Goal: Task Accomplishment & Management: Manage account settings

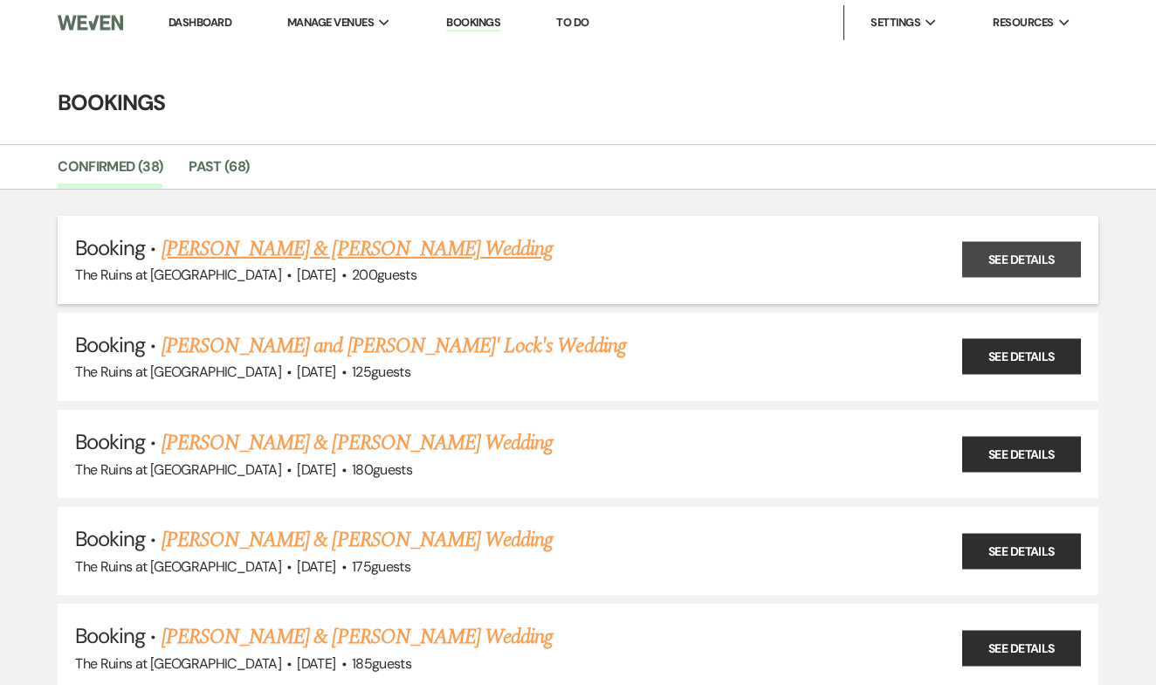
click at [1015, 254] on link "See Details" at bounding box center [1021, 260] width 119 height 36
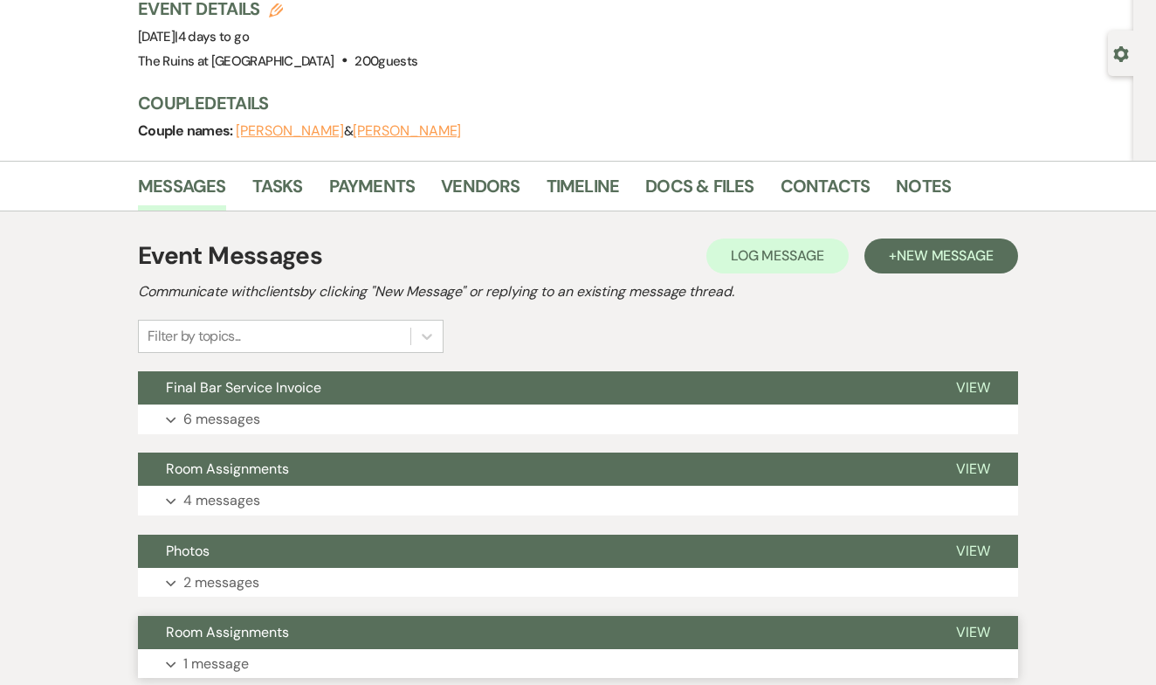
scroll to position [79, 0]
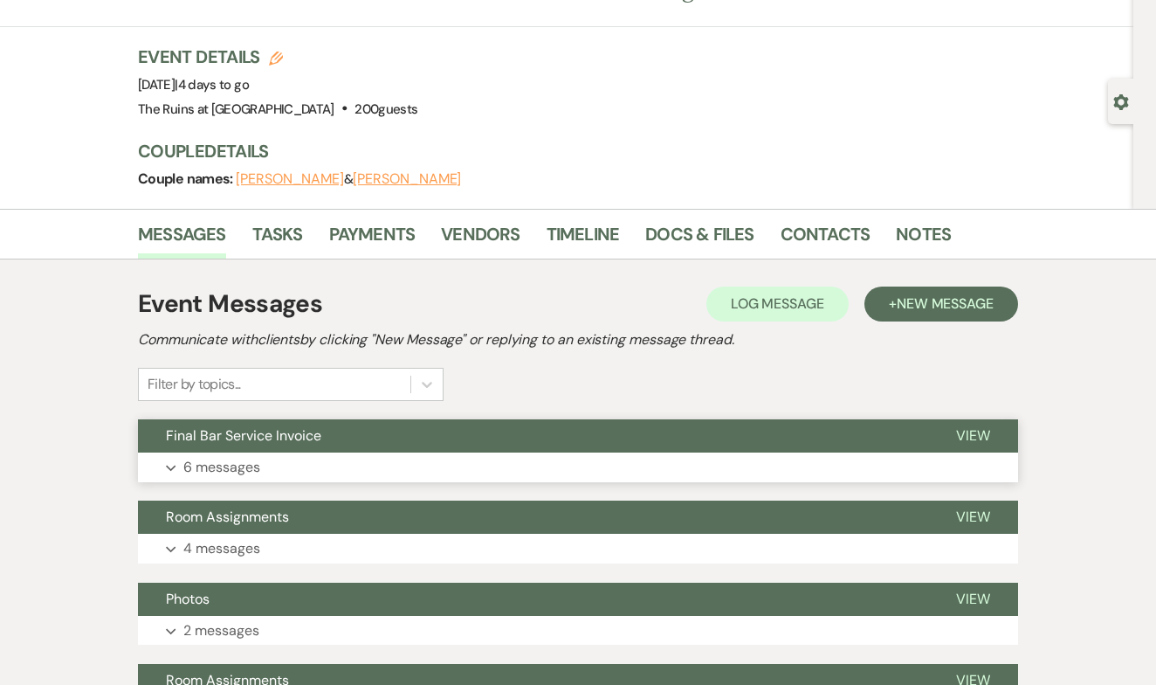
click at [979, 427] on span "View" at bounding box center [973, 435] width 34 height 18
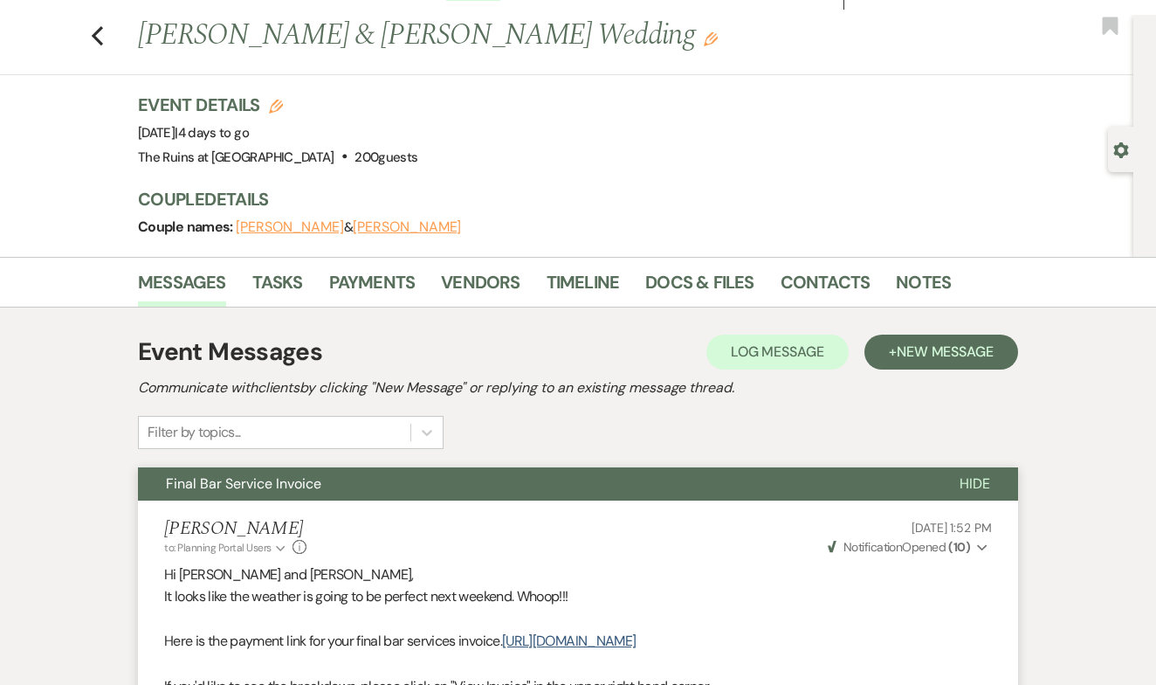
scroll to position [9, 0]
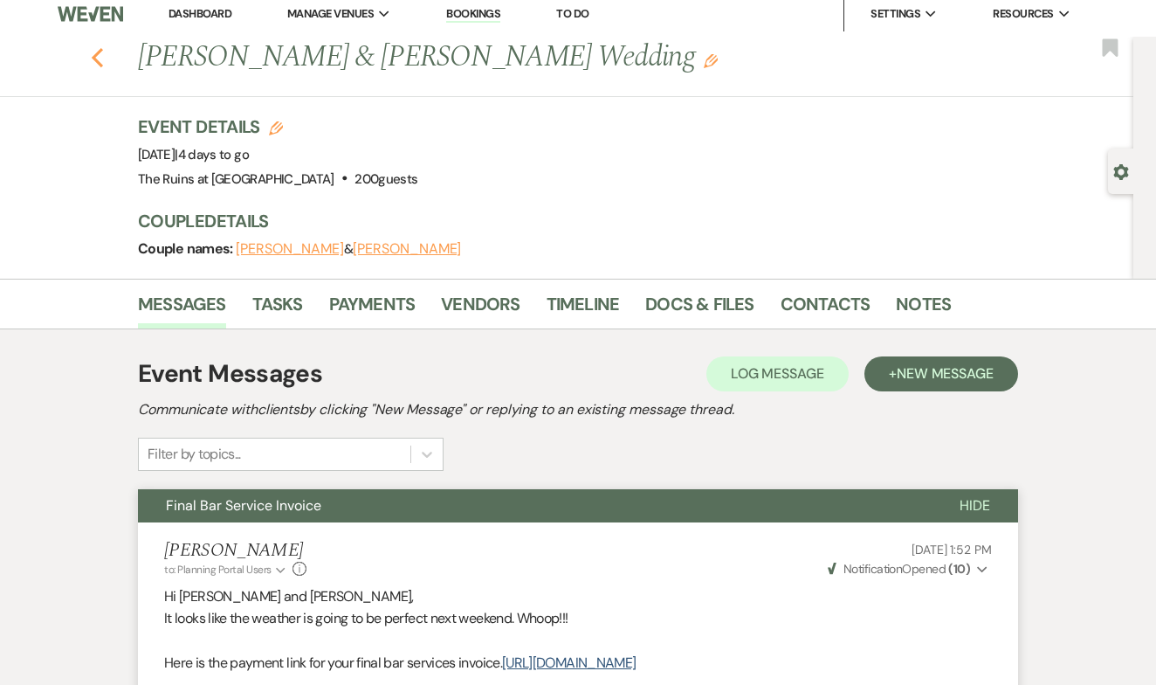
click at [94, 57] on use "button" at bounding box center [97, 57] width 11 height 19
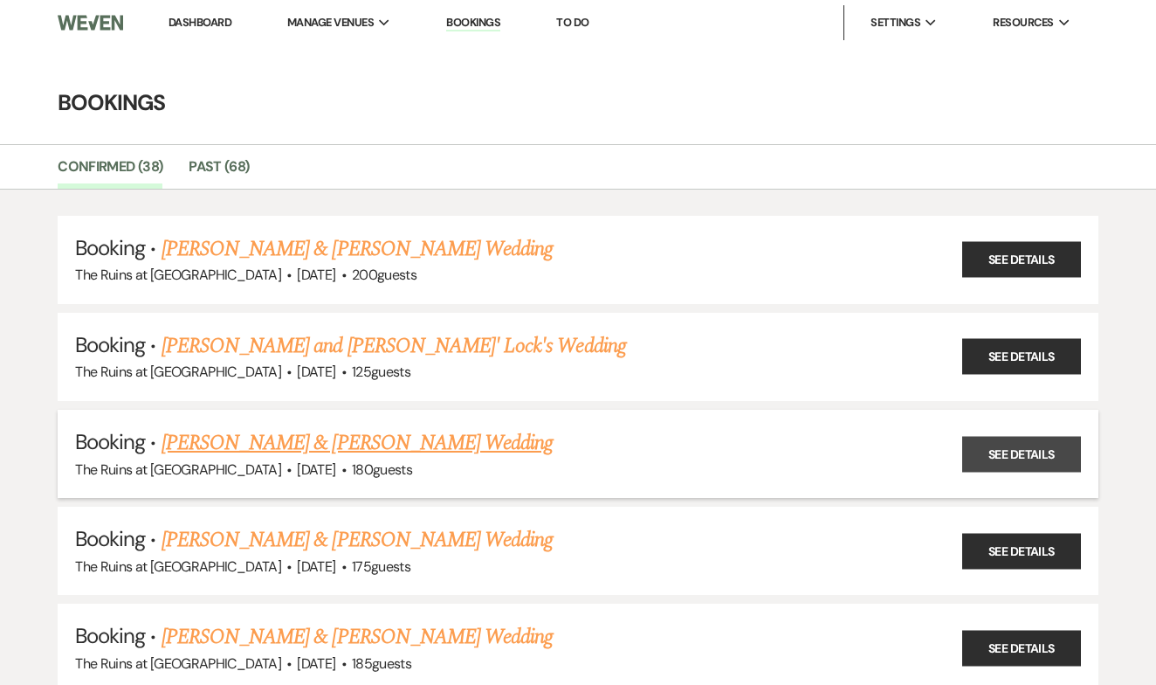
click at [1026, 453] on link "See Details" at bounding box center [1021, 454] width 119 height 36
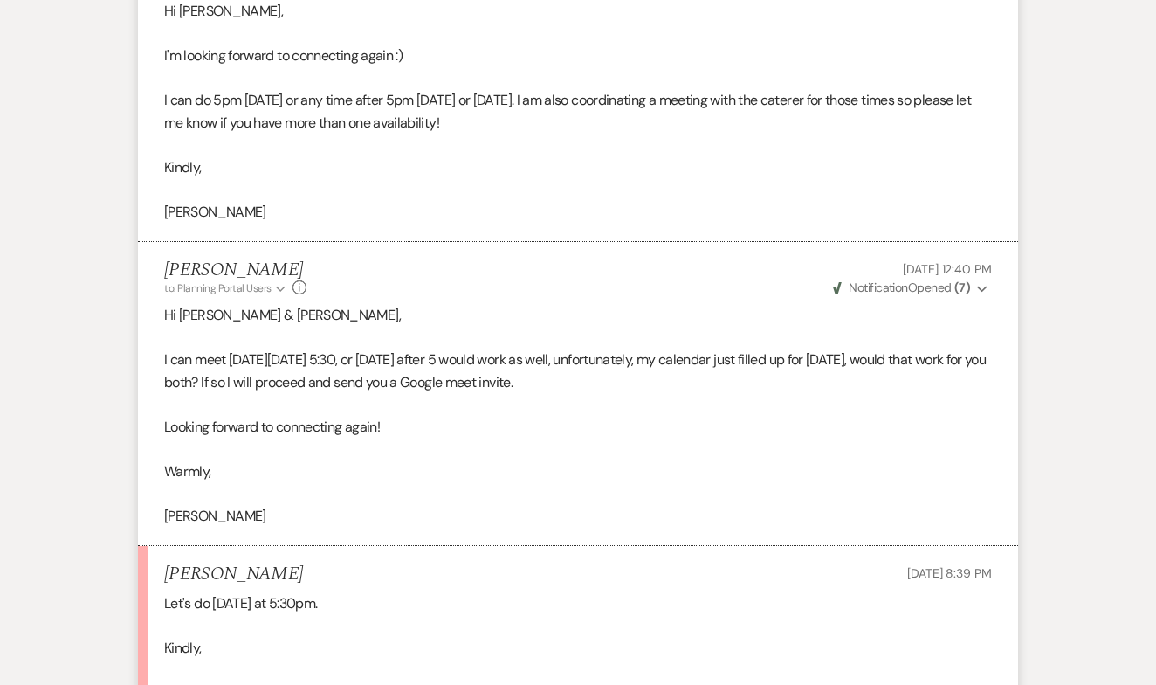
scroll to position [8841, 0]
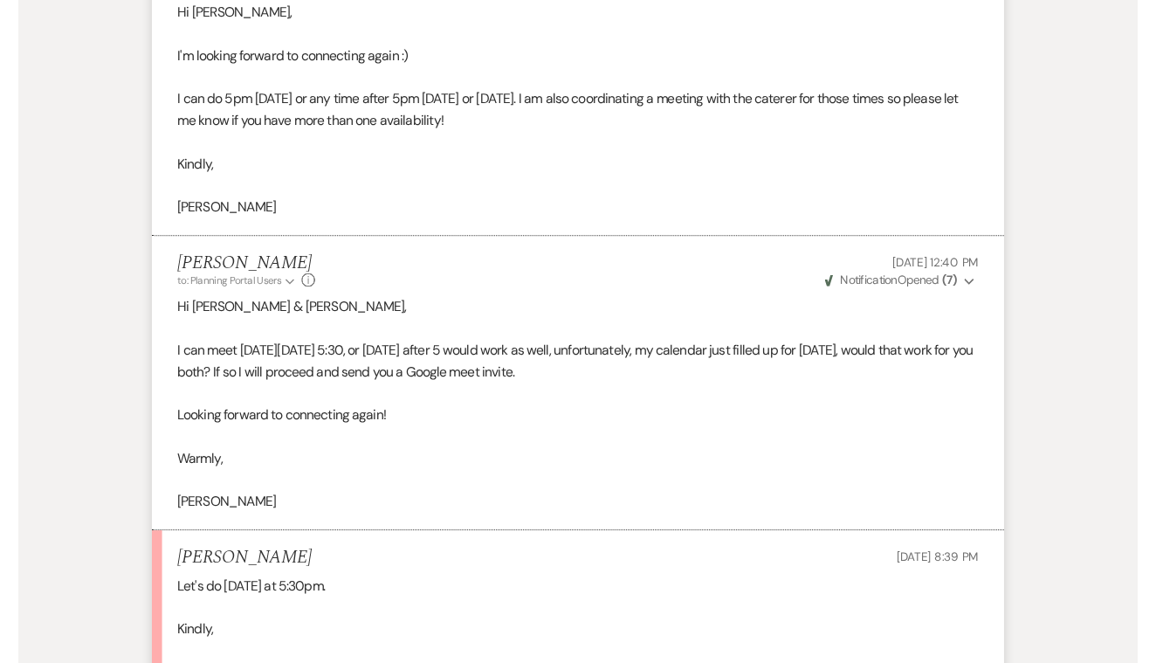
scroll to position [9200, 0]
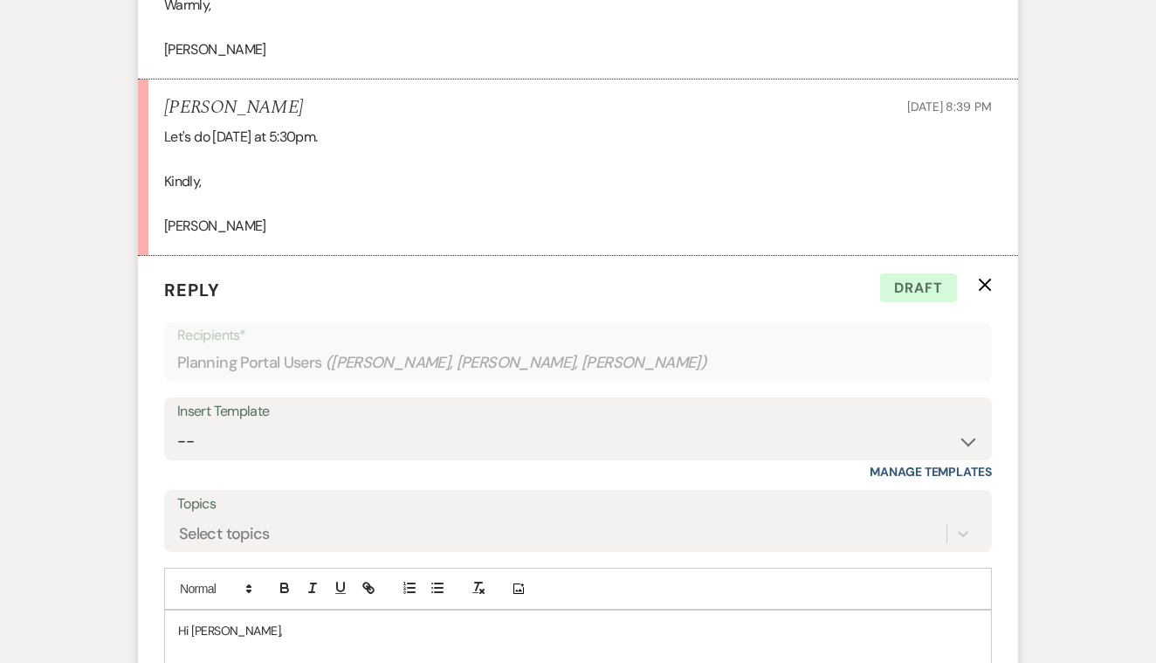
scroll to position [9406, 0]
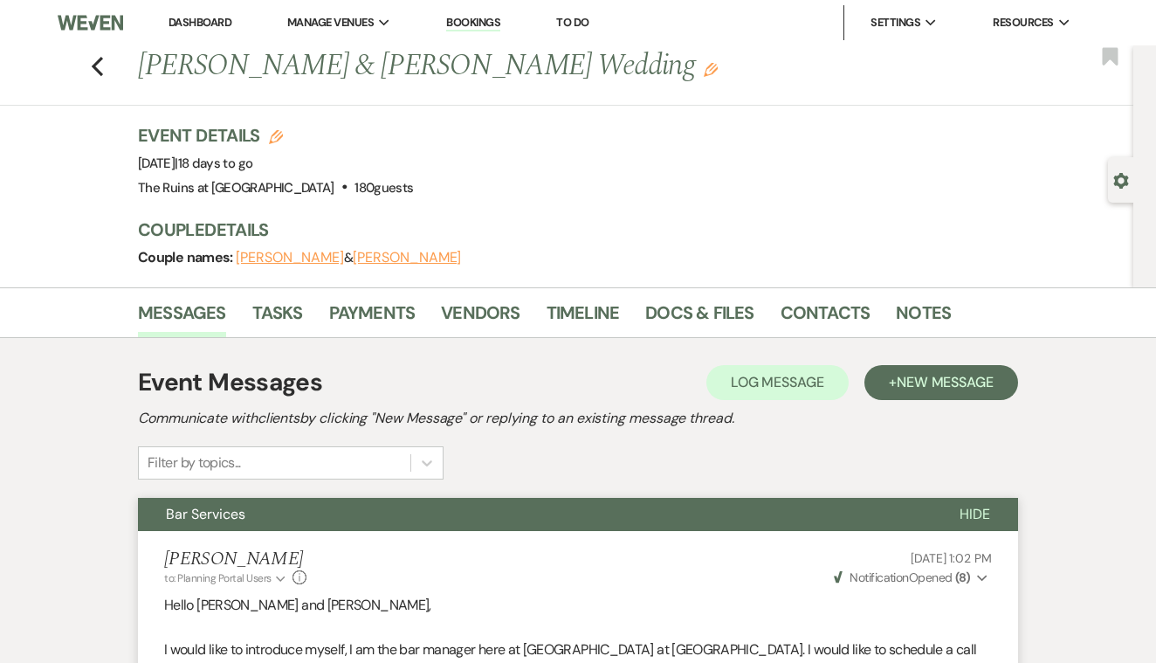
scroll to position [0, 0]
click at [800, 311] on link "Contacts" at bounding box center [826, 318] width 90 height 38
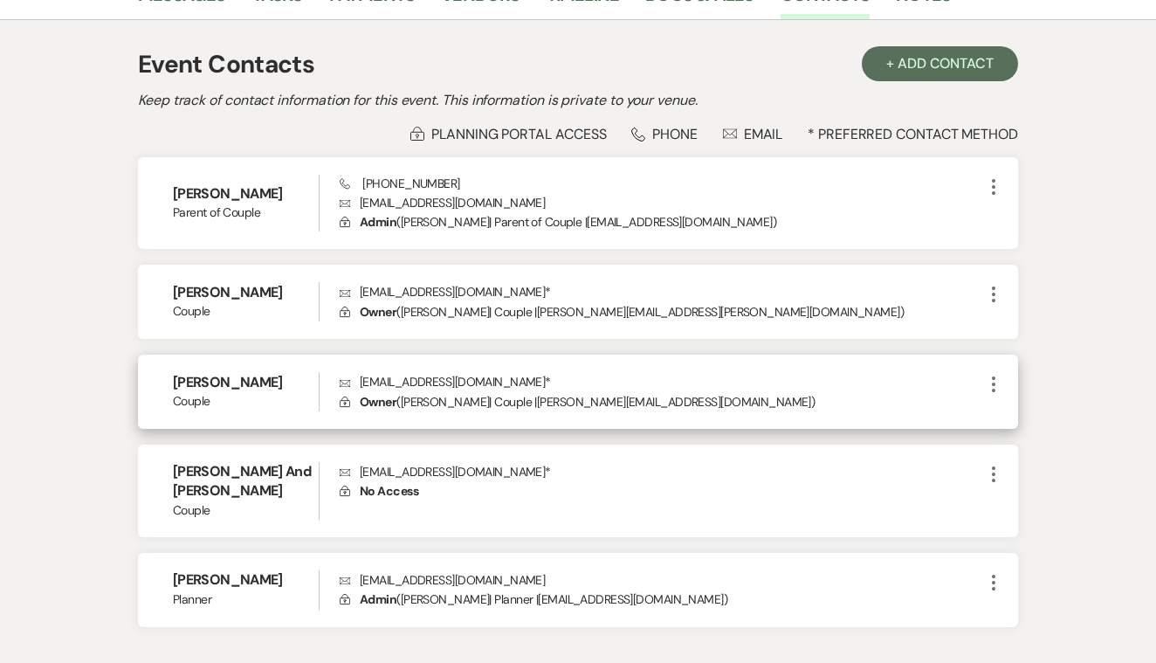
scroll to position [318, 0]
drag, startPoint x: 361, startPoint y: 379, endPoint x: 480, endPoint y: 381, distance: 119.6
click at [480, 381] on p "Envelope [EMAIL_ADDRESS][DOMAIN_NAME] *" at bounding box center [661, 381] width 643 height 19
copy p "[EMAIL_ADDRESS][DOMAIN_NAME]"
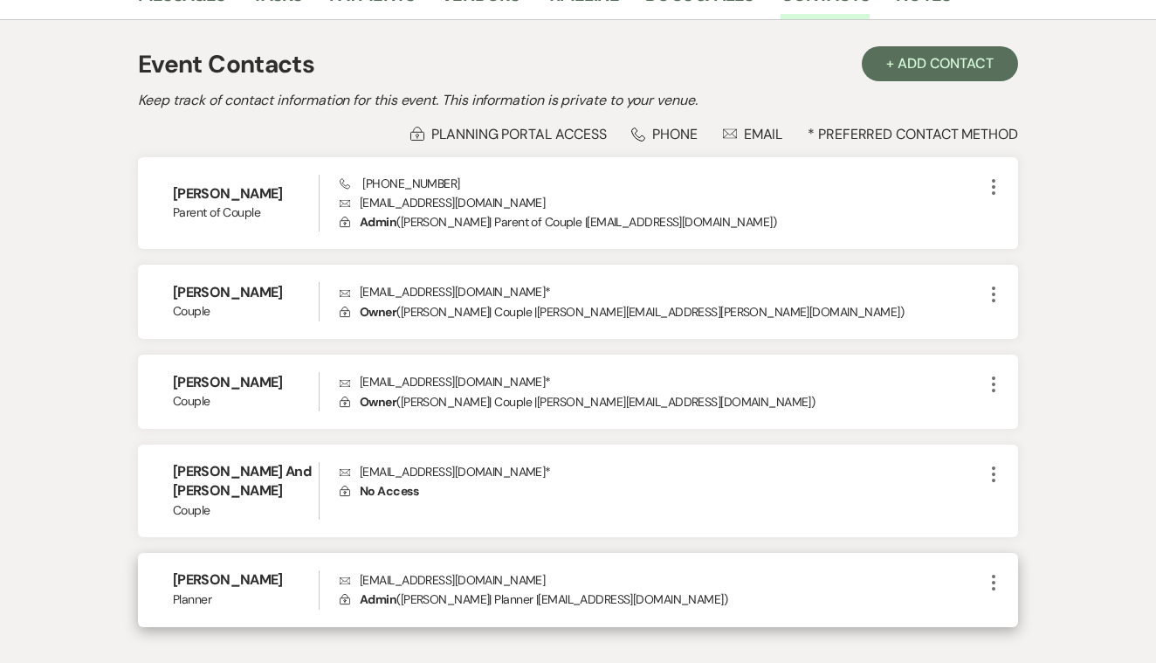
click at [581, 553] on div "[PERSON_NAME] Planner Envelope [EMAIL_ADDRESS][DOMAIN_NAME] Lock Admin ( [PERSO…" at bounding box center [578, 590] width 880 height 74
drag, startPoint x: 361, startPoint y: 560, endPoint x: 526, endPoint y: 559, distance: 164.1
click at [526, 570] on p "Envelope [EMAIL_ADDRESS][DOMAIN_NAME]" at bounding box center [661, 579] width 643 height 19
copy p "[EMAIL_ADDRESS][DOMAIN_NAME]"
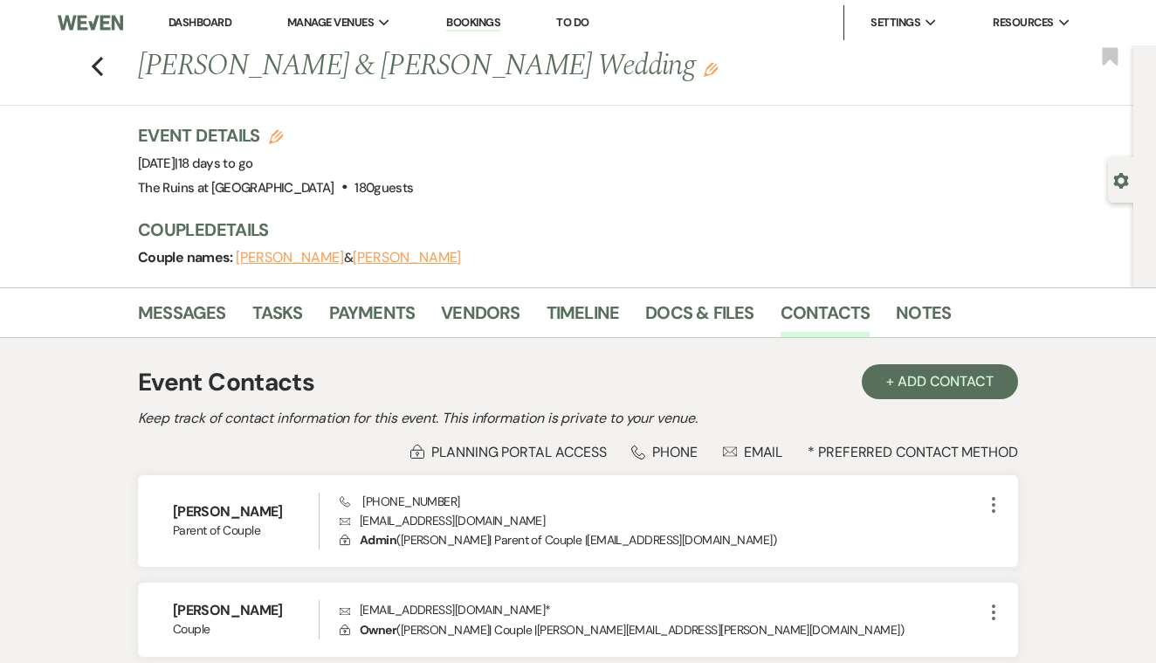
scroll to position [0, 0]
click at [100, 70] on use "button" at bounding box center [97, 66] width 11 height 19
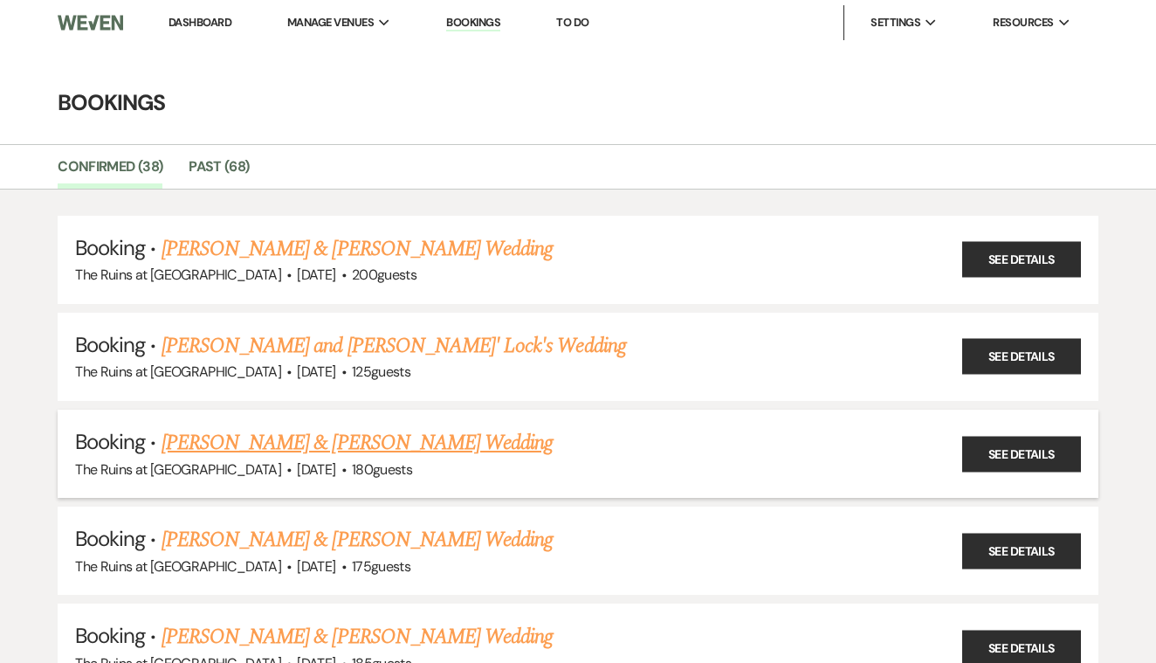
click at [538, 440] on link "[PERSON_NAME] & [PERSON_NAME] Wedding" at bounding box center [357, 442] width 391 height 31
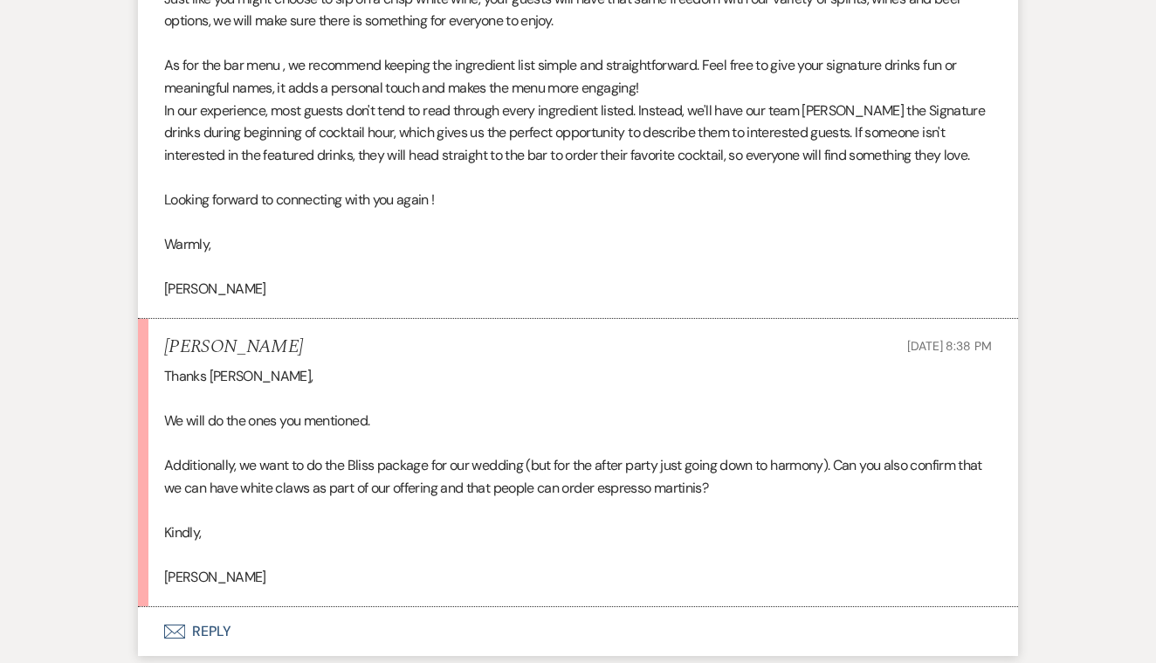
scroll to position [2384, 0]
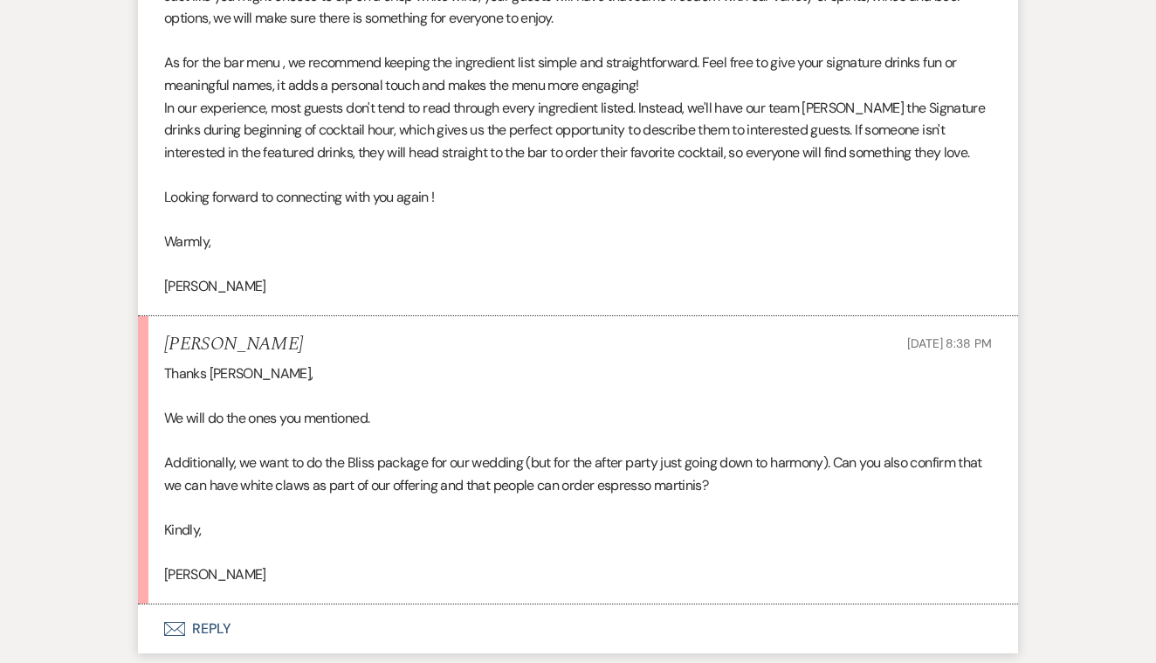
click at [213, 604] on button "Envelope Reply" at bounding box center [578, 628] width 880 height 49
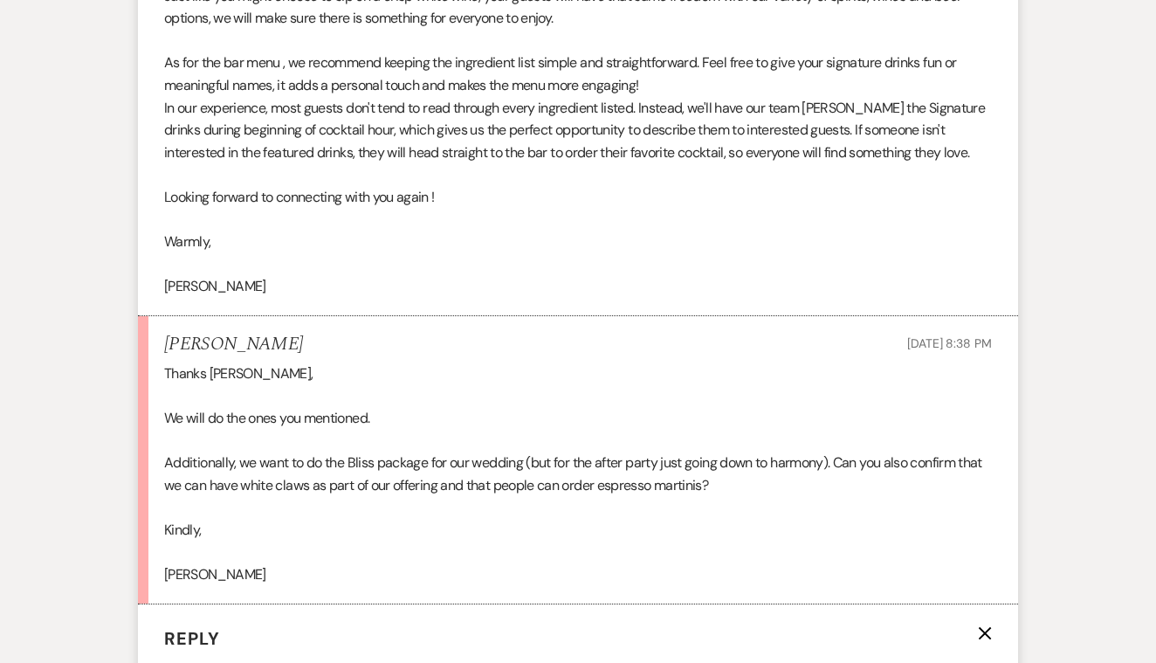
scroll to position [2866, 0]
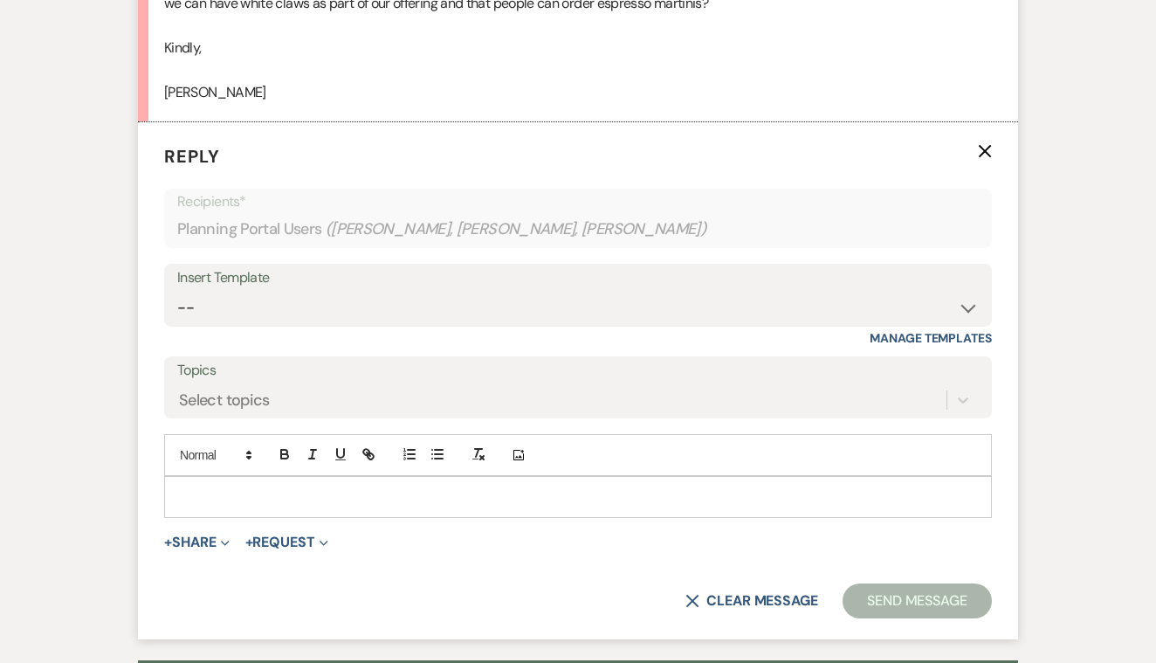
click at [238, 487] on p at bounding box center [578, 496] width 800 height 19
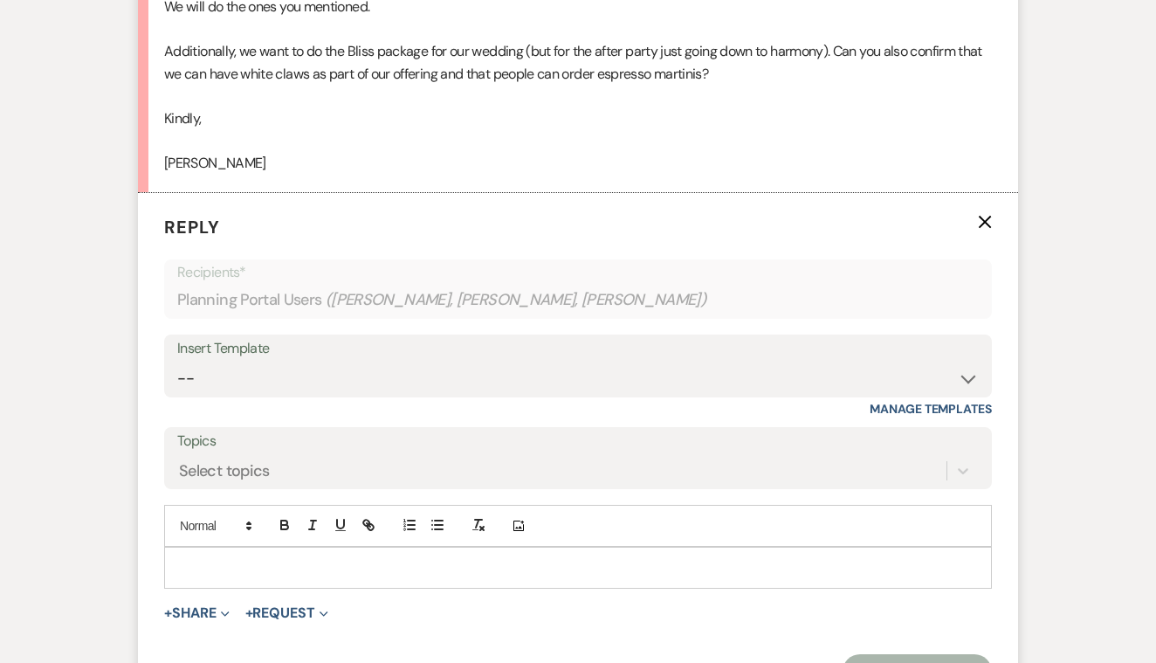
scroll to position [2797, 0]
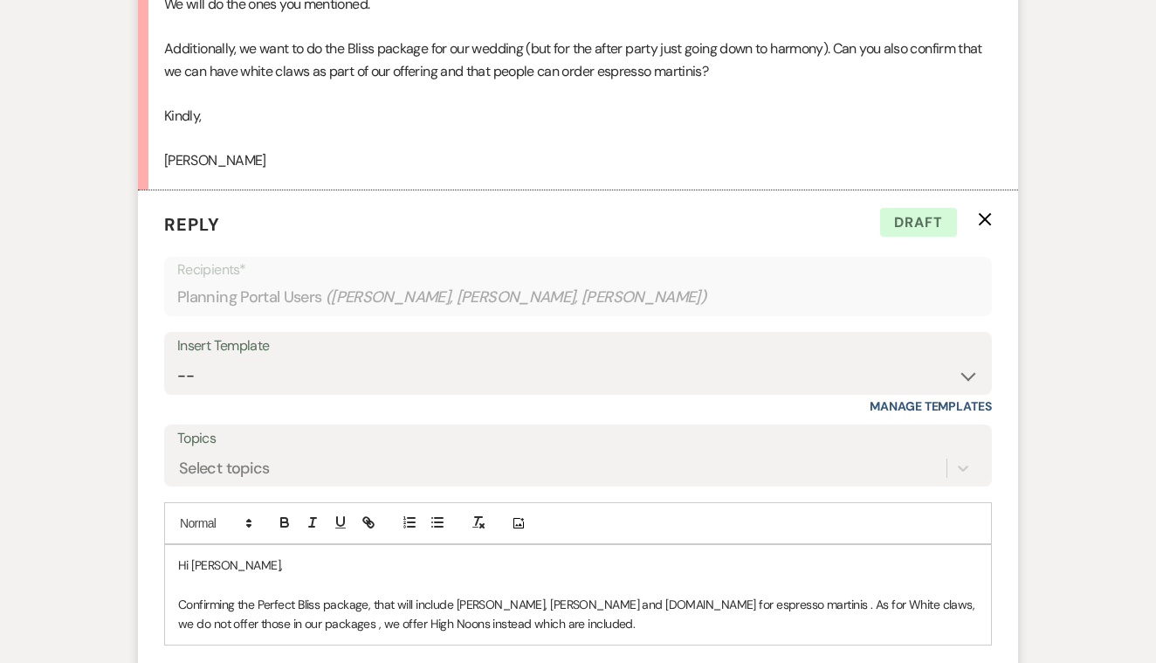
click at [477, 595] on p "Confirming the Perfect Bliss package, that will include [PERSON_NAME], [PERSON_…" at bounding box center [578, 614] width 800 height 39
click at [712, 595] on p "Confirming the Perfect Bliss package, that will include [PERSON_NAME], [PERSON_…" at bounding box center [578, 614] width 800 height 39
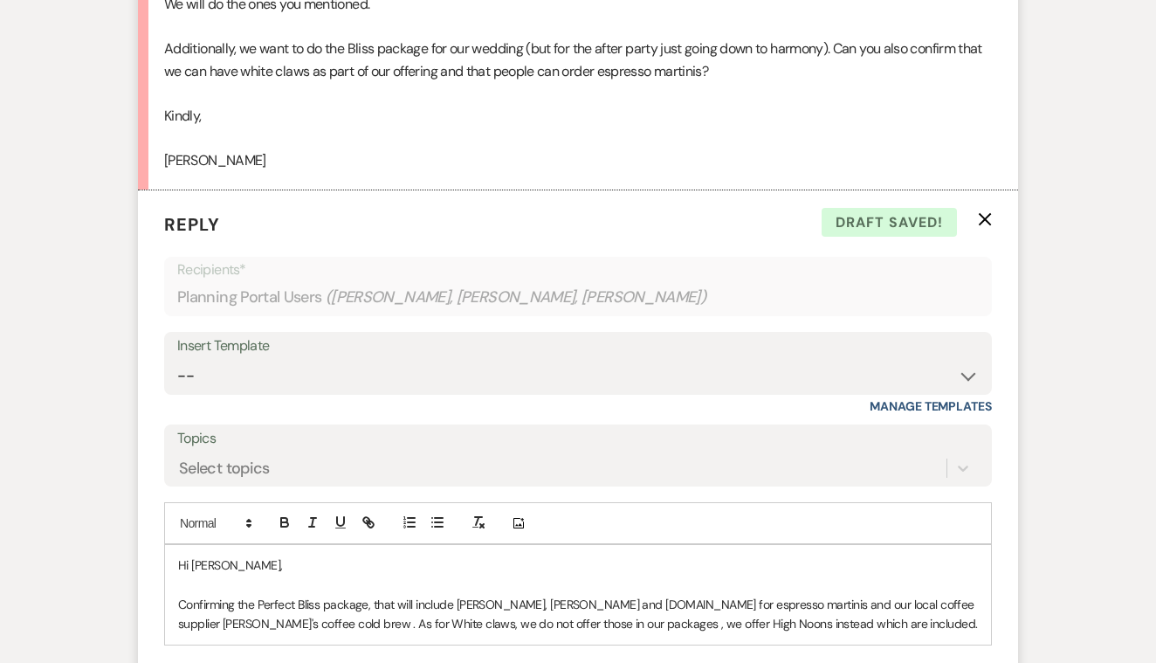
click at [935, 595] on p "Confirming the Perfect Bliss package, that will include [PERSON_NAME], [PERSON_…" at bounding box center [578, 614] width 800 height 39
click at [806, 595] on p "Confirming the Perfect Bliss package, that will include [PERSON_NAME], [PERSON_…" at bounding box center [578, 624] width 800 height 58
click at [556, 595] on p "Confirming the Perfect Bliss package, that will include [PERSON_NAME], [PERSON_…" at bounding box center [578, 624] width 800 height 58
click at [733, 595] on p "Confirming the Perfect Bliss package, that will include [PERSON_NAME], [PERSON_…" at bounding box center [578, 624] width 800 height 58
click at [742, 595] on p "Confirming the Perfect Bliss package, that will include [PERSON_NAME], [PERSON_…" at bounding box center [578, 624] width 800 height 58
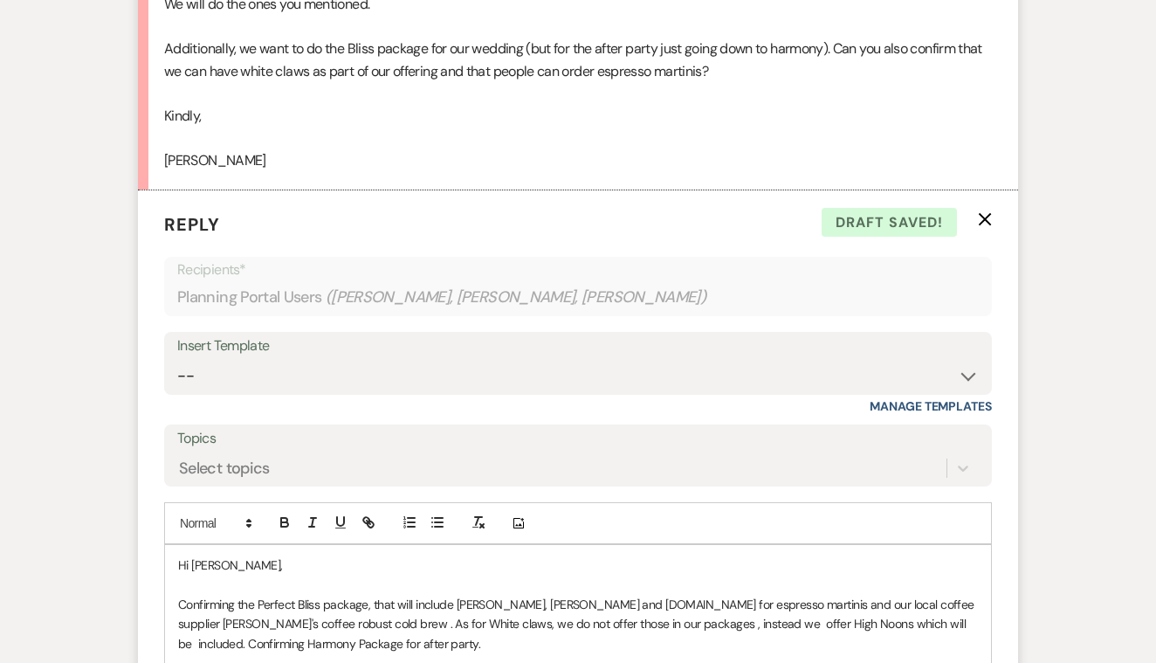
click at [325, 653] on p at bounding box center [578, 662] width 800 height 19
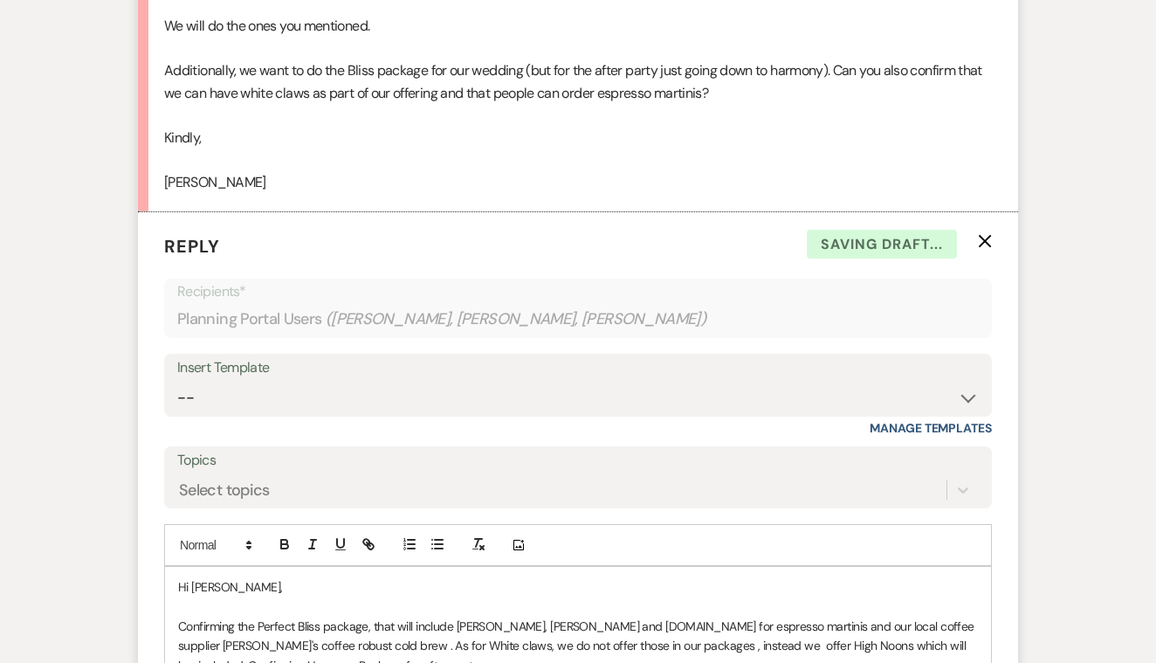
scroll to position [2773, 0]
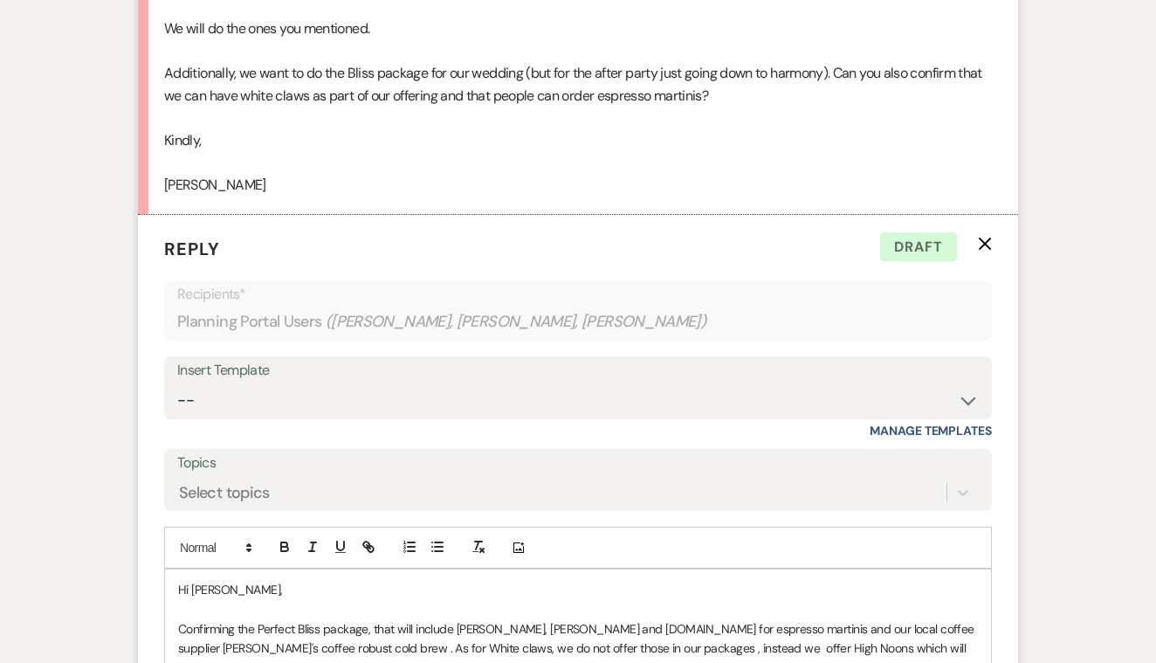
click at [870, 619] on p "Confirming the Perfect Bliss package, that will include [PERSON_NAME], [PERSON_…" at bounding box center [578, 648] width 800 height 58
click at [252, 621] on p "Confirming the Perfect Bliss package, that will include [PERSON_NAME], [PERSON_…" at bounding box center [578, 648] width 800 height 58
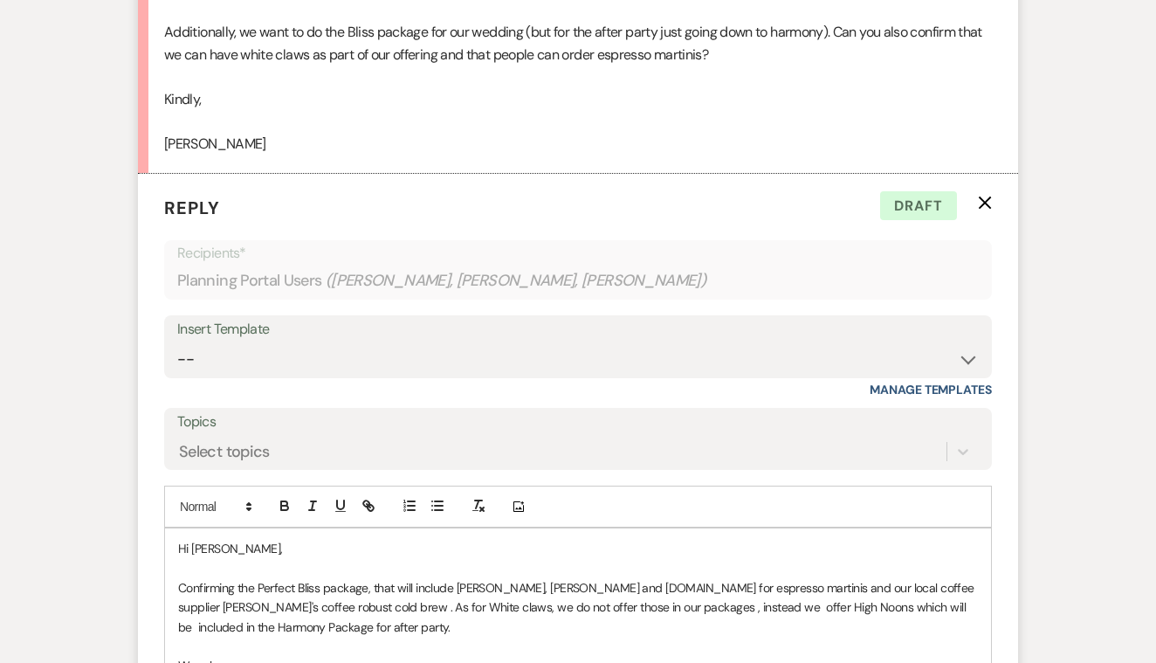
scroll to position [2814, 0]
click at [368, 578] on p "Confirming the Perfect Bliss package, that will include [PERSON_NAME], [PERSON_…" at bounding box center [578, 607] width 800 height 58
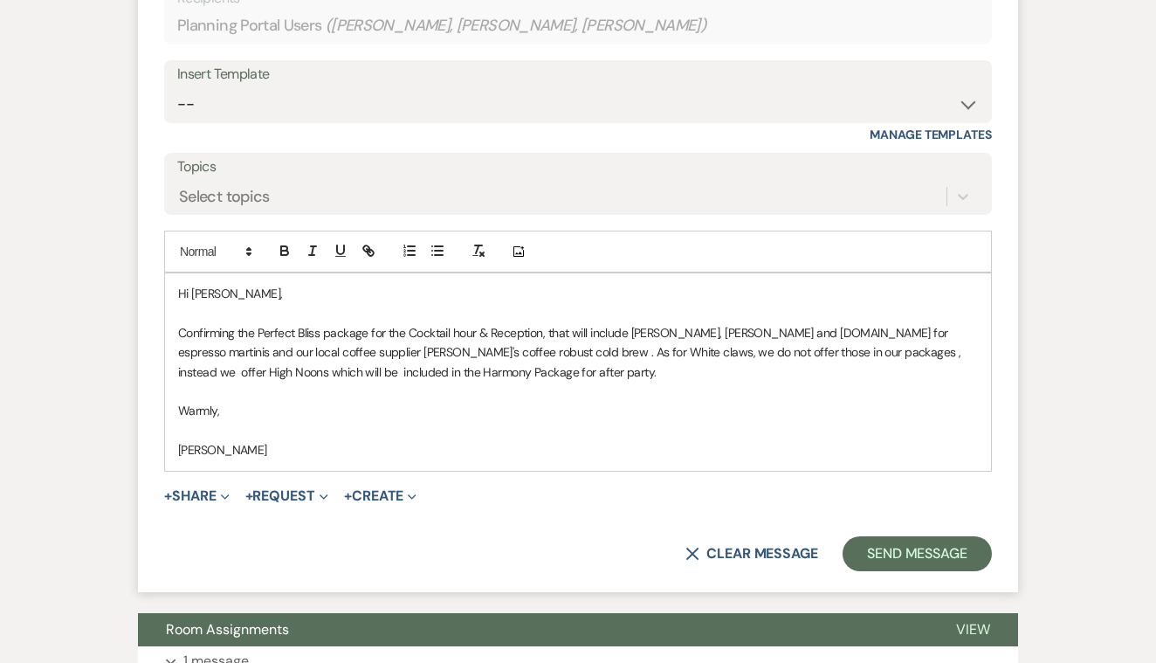
scroll to position [3091, 0]
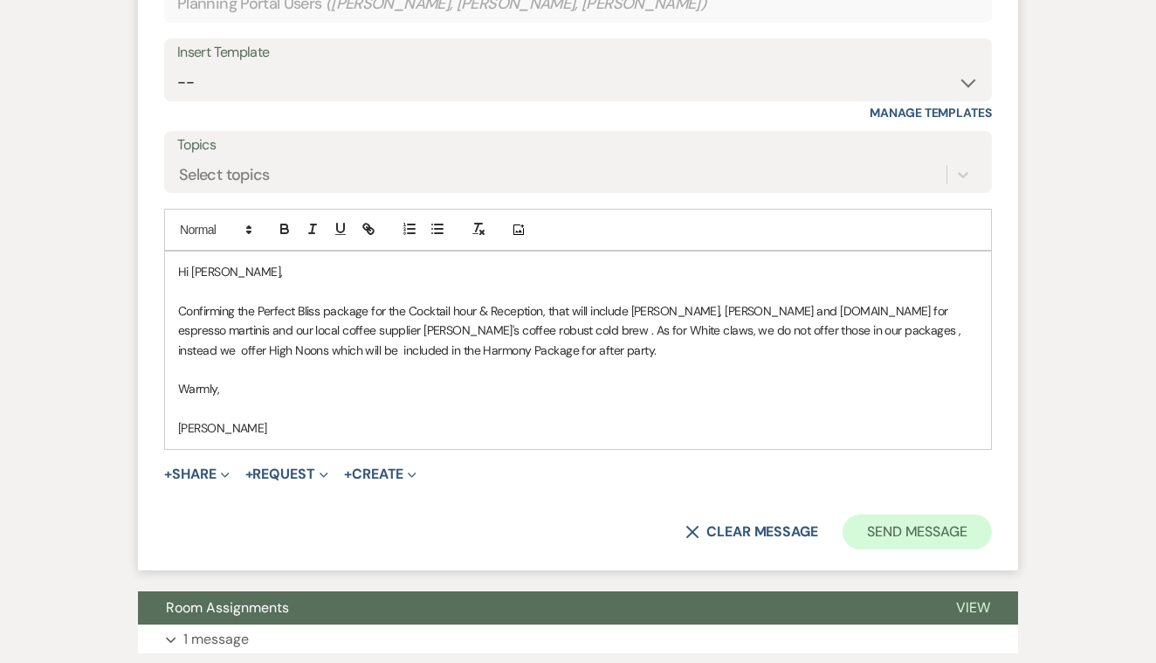
click at [905, 514] on button "Send Message" at bounding box center [917, 531] width 149 height 35
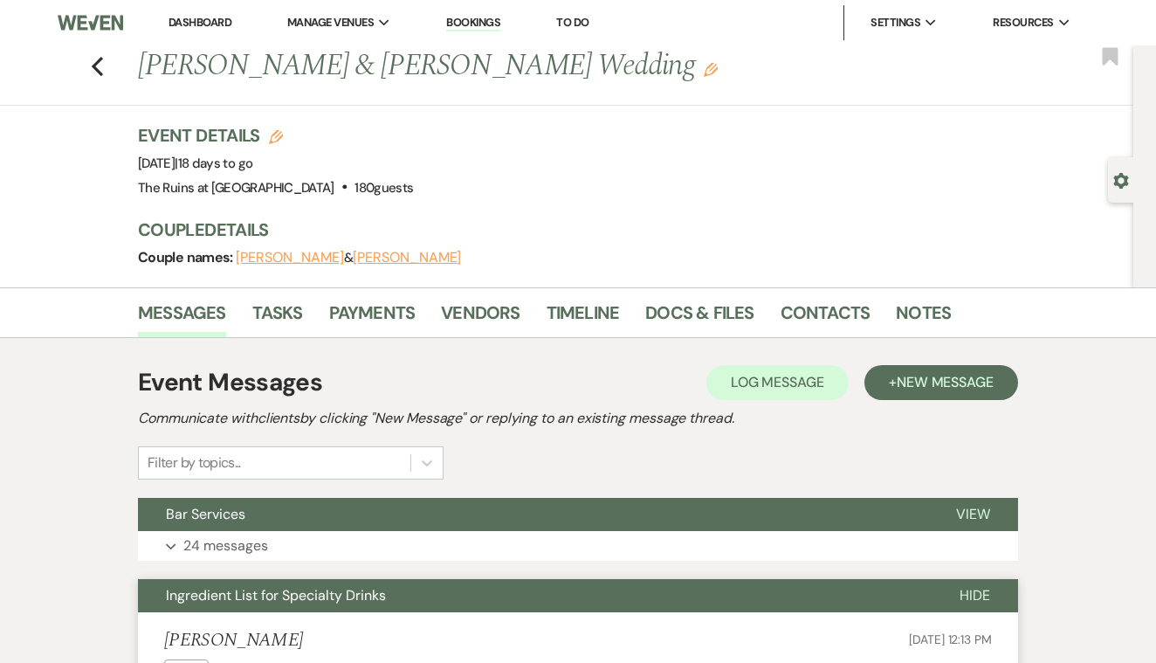
scroll to position [0, 0]
click at [93, 65] on use "button" at bounding box center [97, 66] width 11 height 19
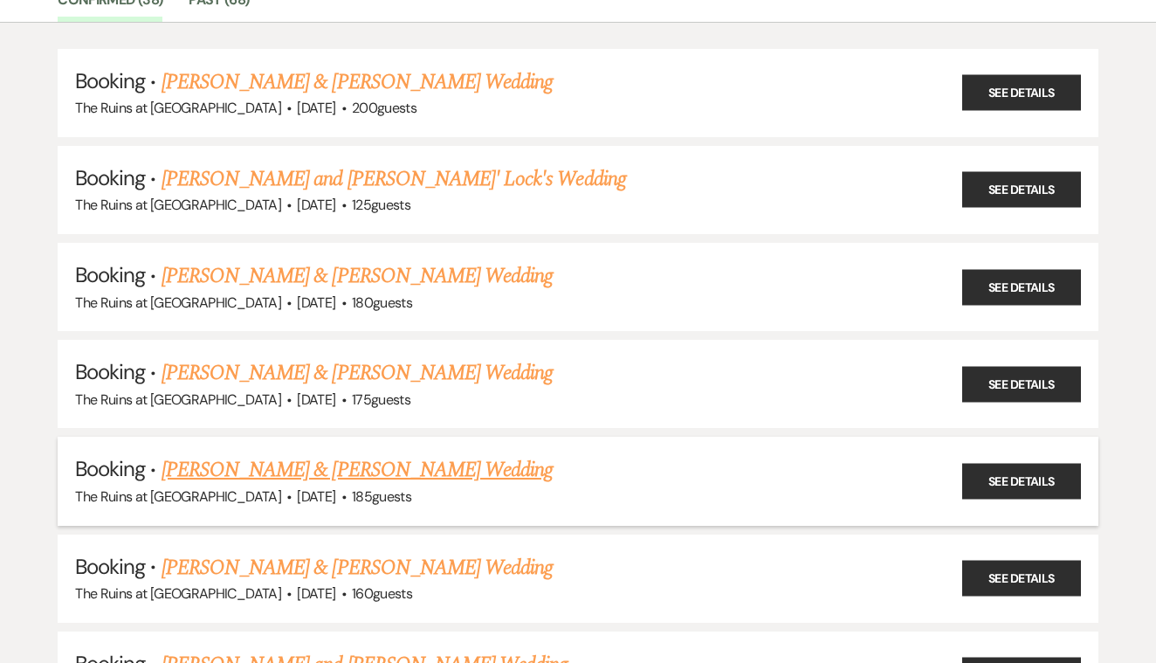
scroll to position [188, 0]
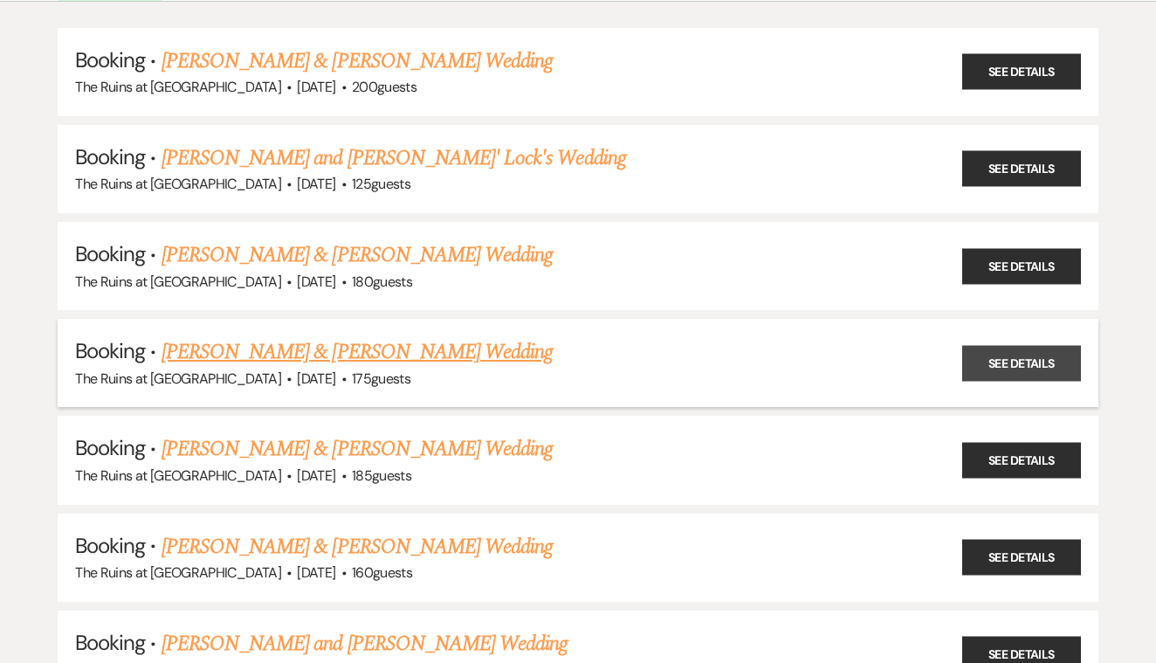
click at [980, 357] on link "See Details" at bounding box center [1021, 363] width 119 height 36
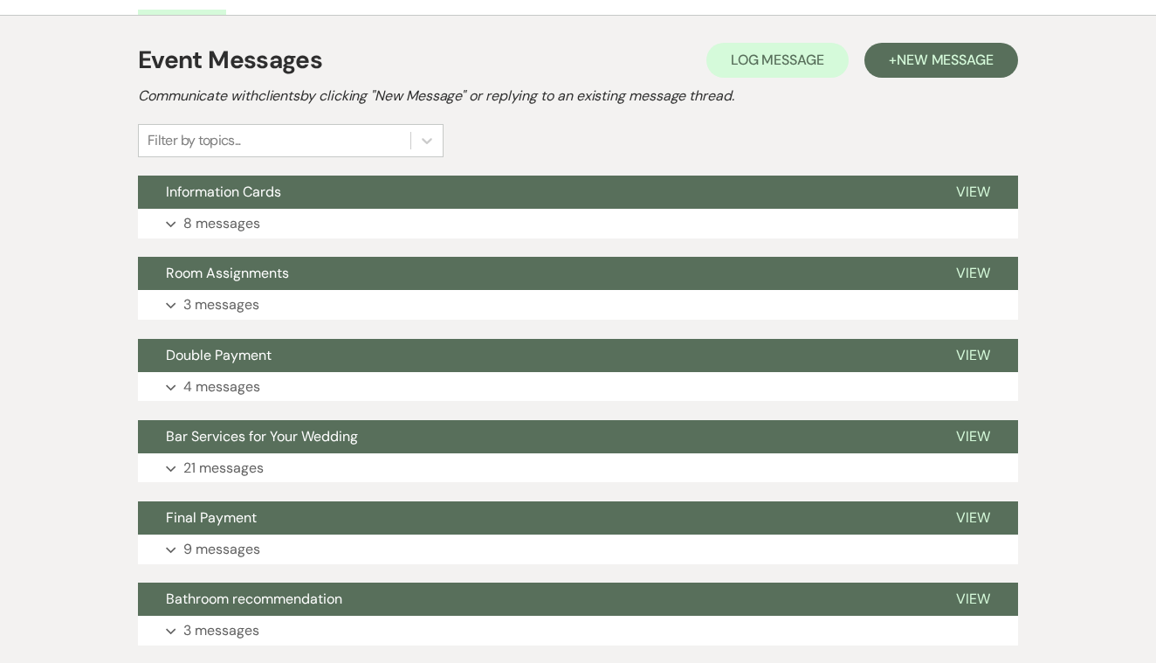
scroll to position [322, 0]
click at [977, 436] on span "View" at bounding box center [973, 436] width 34 height 18
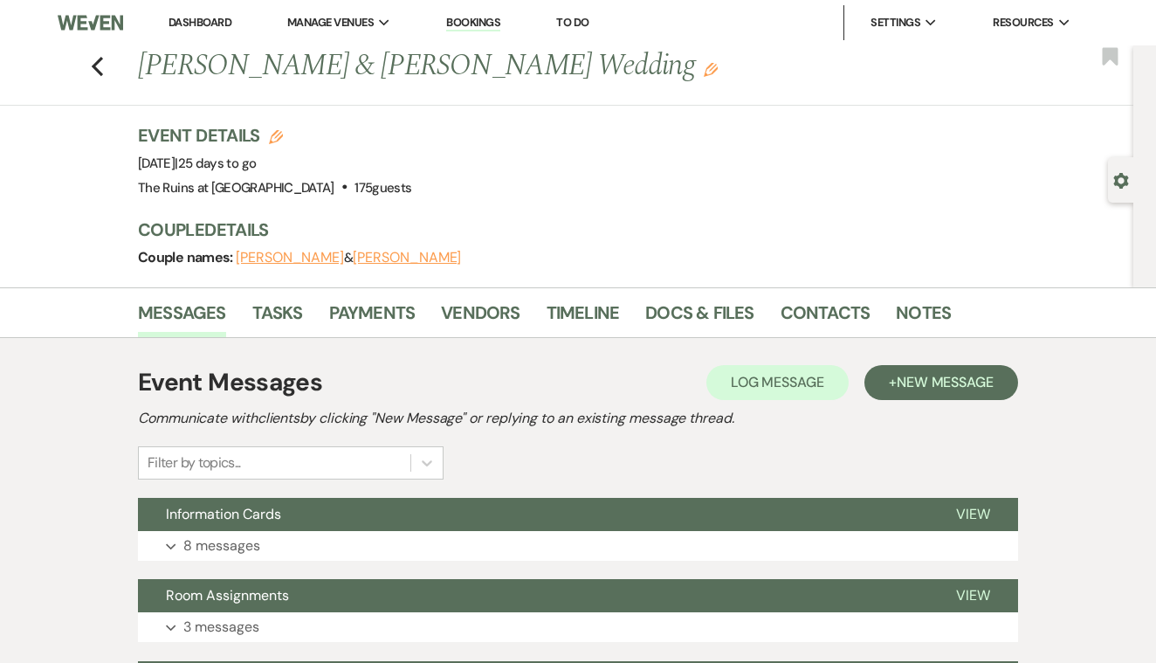
scroll to position [0, 0]
click at [98, 68] on use "button" at bounding box center [97, 66] width 11 height 19
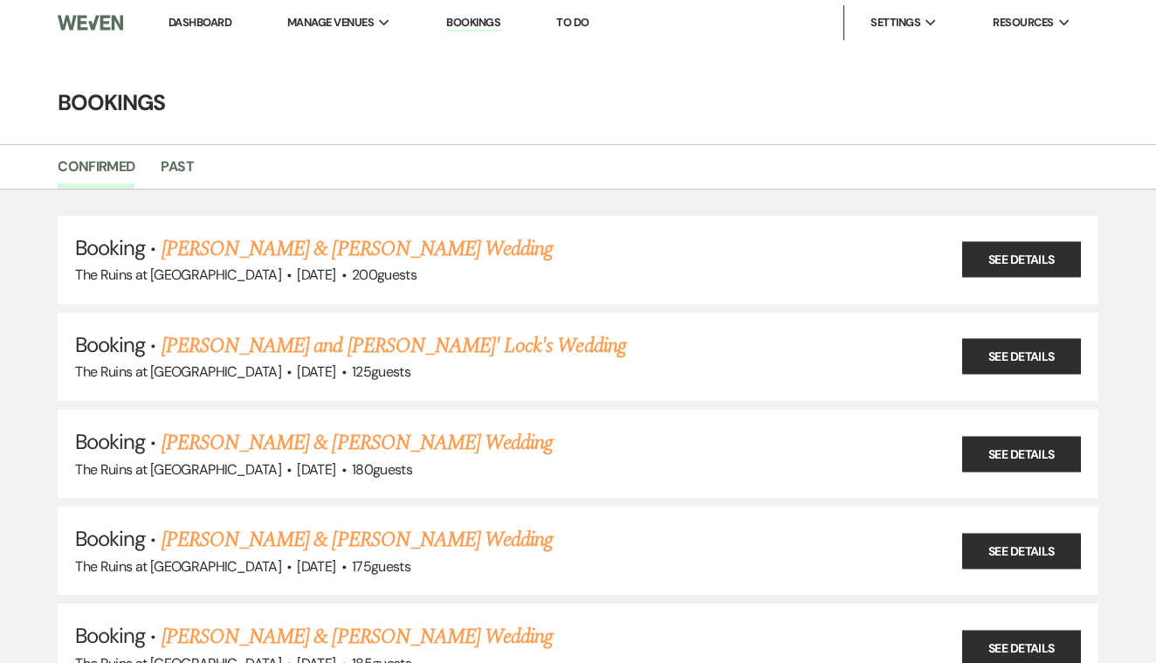
scroll to position [188, 0]
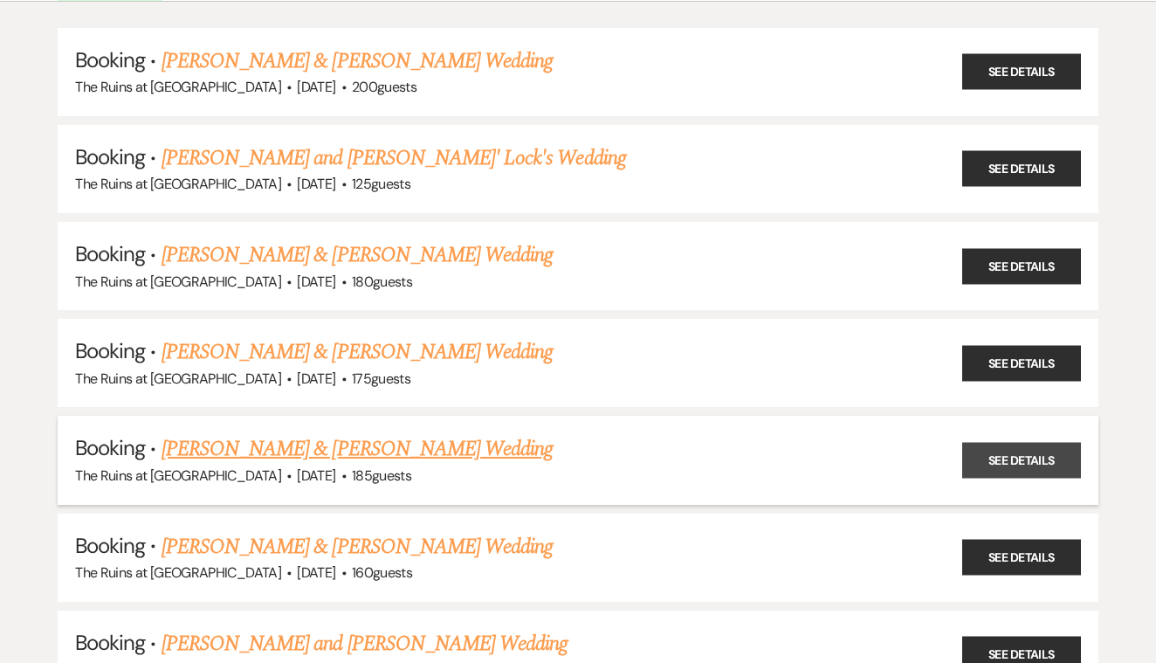
click at [999, 448] on link "See Details" at bounding box center [1021, 460] width 119 height 36
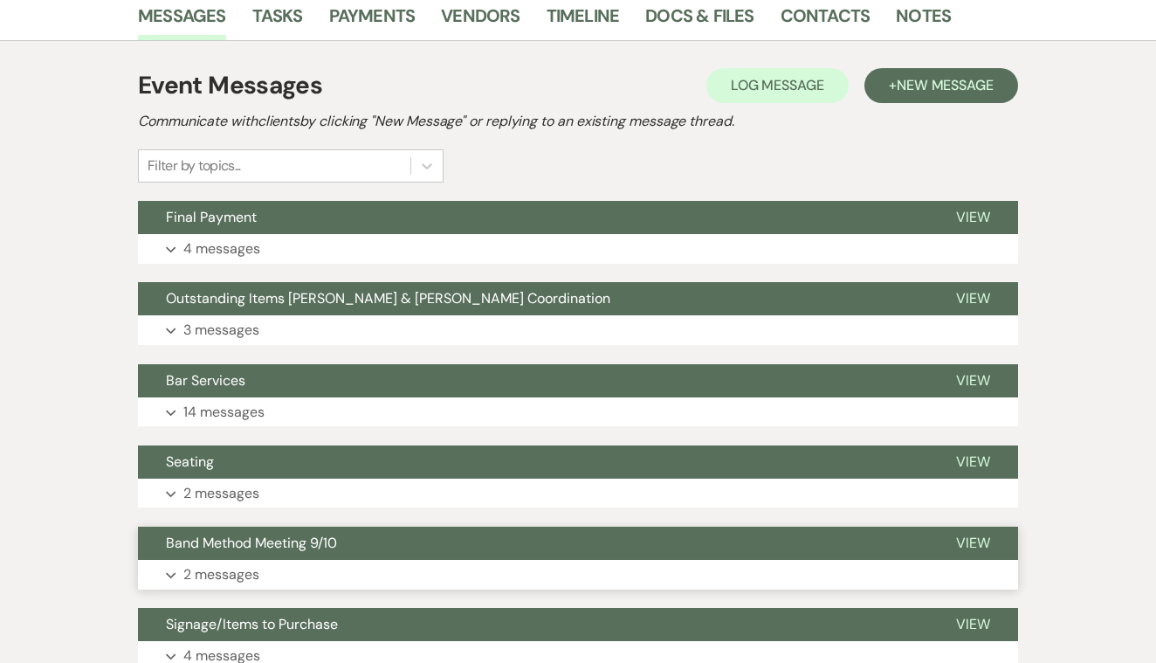
scroll to position [297, 0]
click at [976, 374] on span "View" at bounding box center [973, 380] width 34 height 18
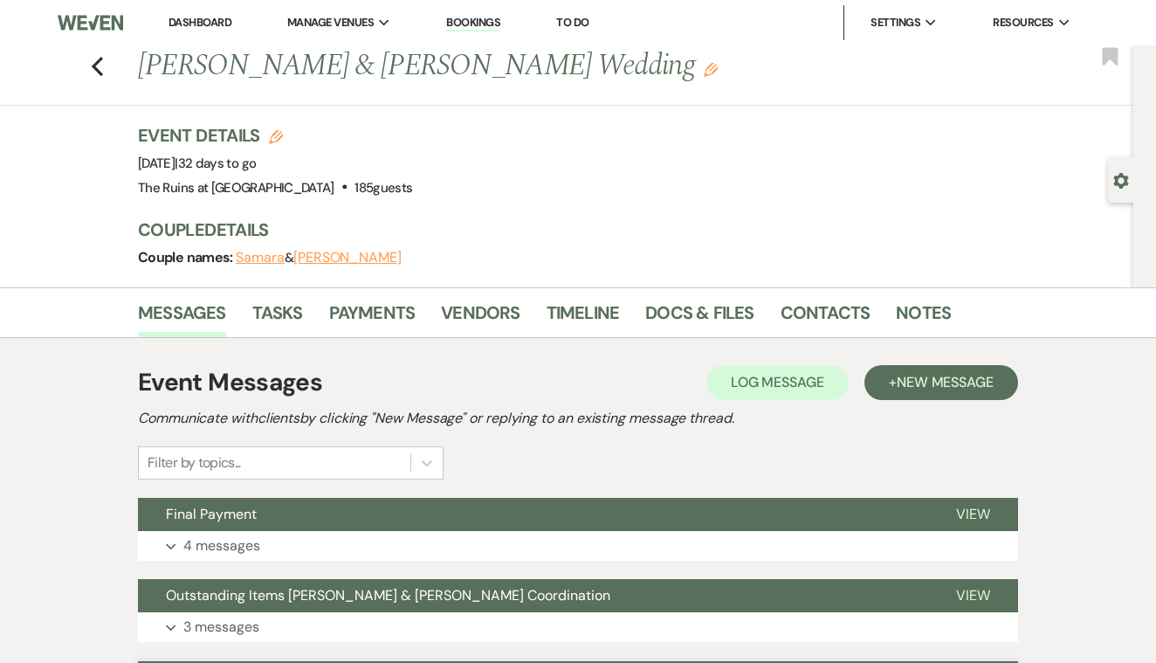
scroll to position [0, 0]
click at [94, 68] on use "button" at bounding box center [97, 66] width 11 height 19
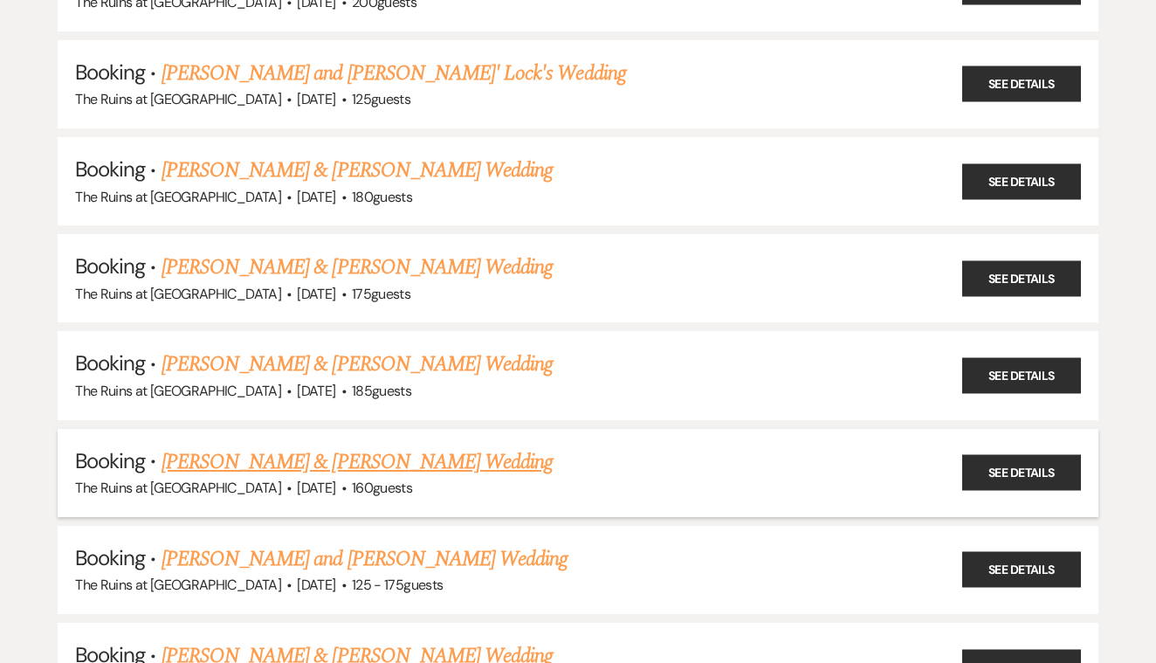
scroll to position [279, 0]
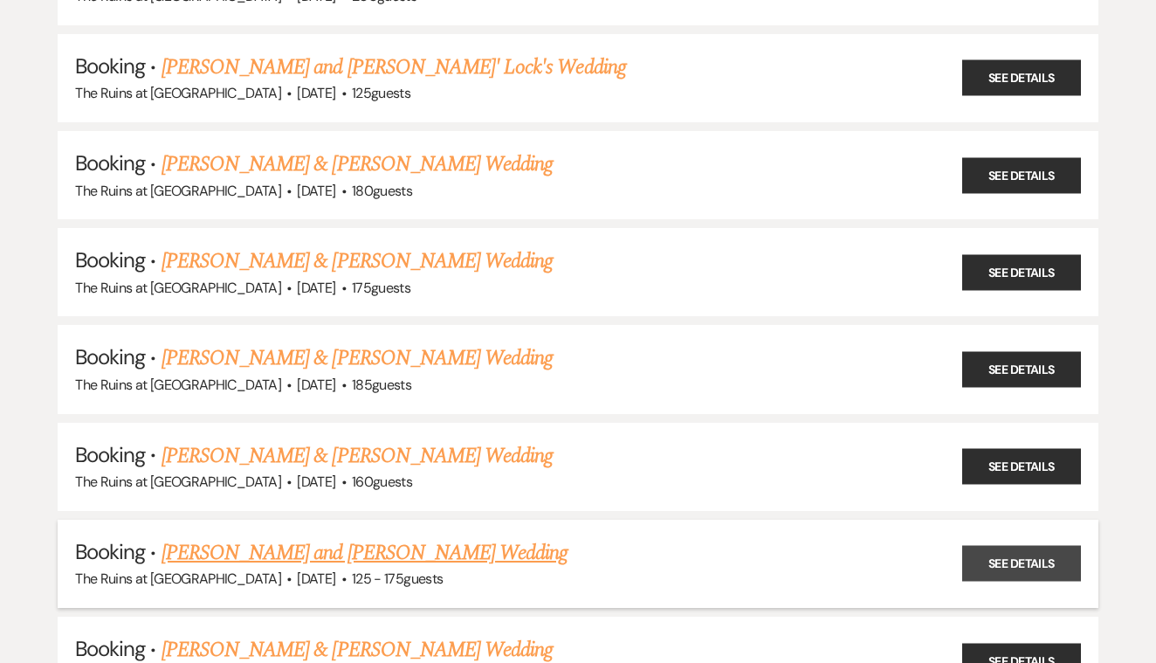
click at [991, 547] on link "See Details" at bounding box center [1021, 564] width 119 height 36
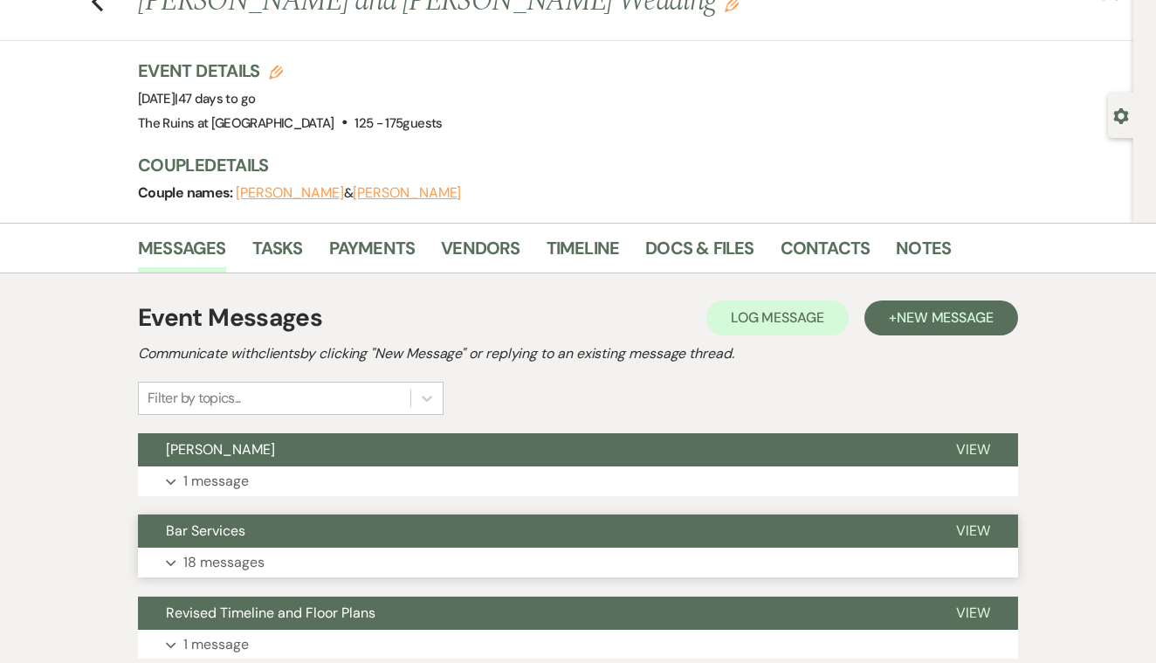
scroll to position [109, 0]
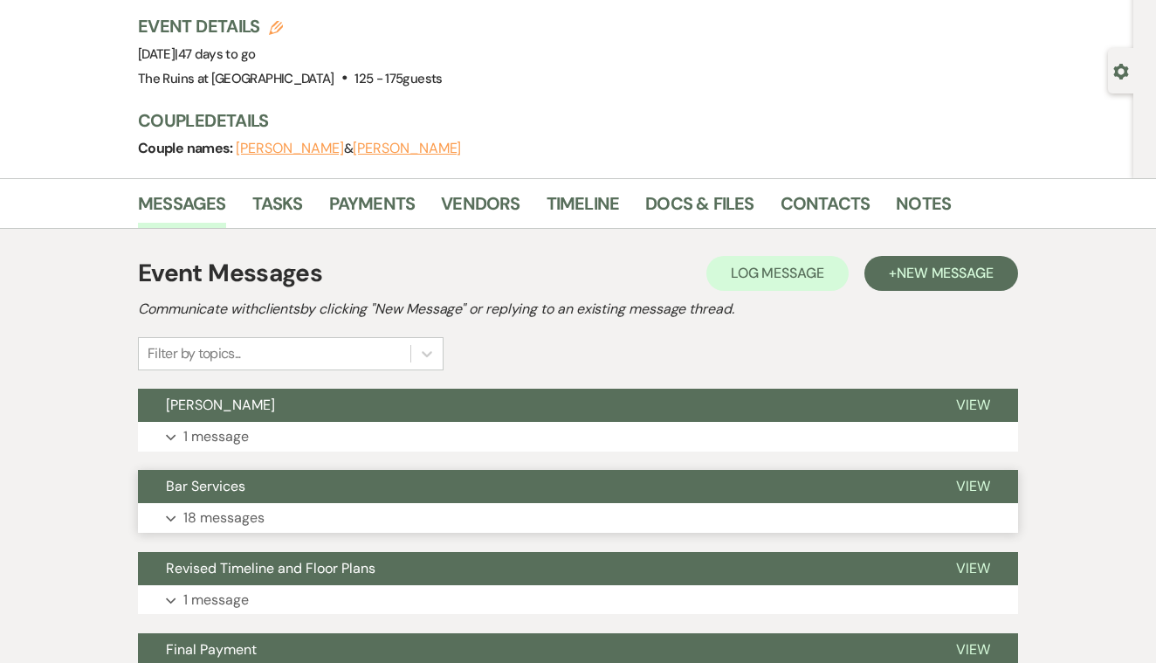
click at [980, 485] on span "View" at bounding box center [973, 486] width 34 height 18
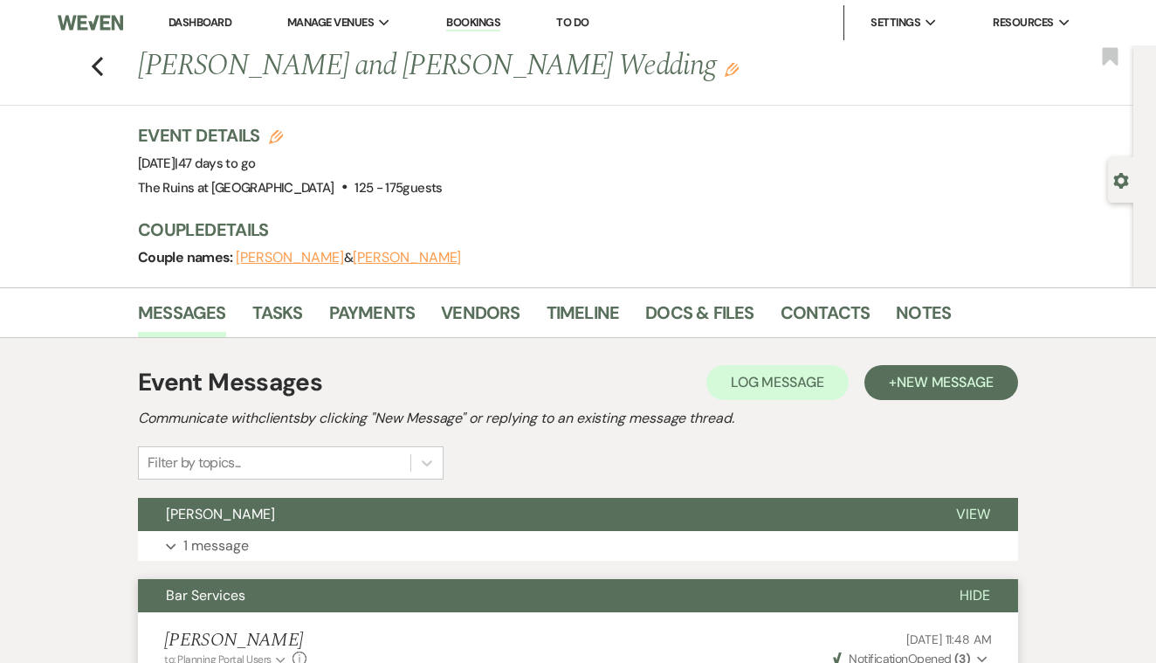
scroll to position [0, 0]
click at [95, 60] on icon "Previous" at bounding box center [97, 66] width 13 height 21
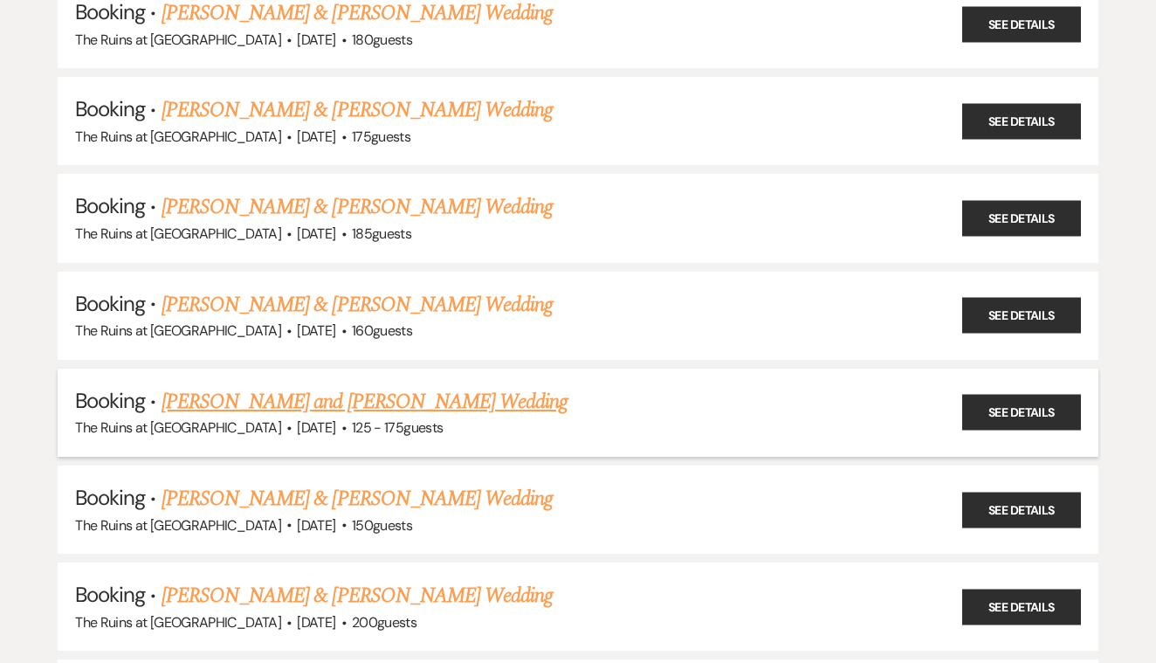
scroll to position [478, 0]
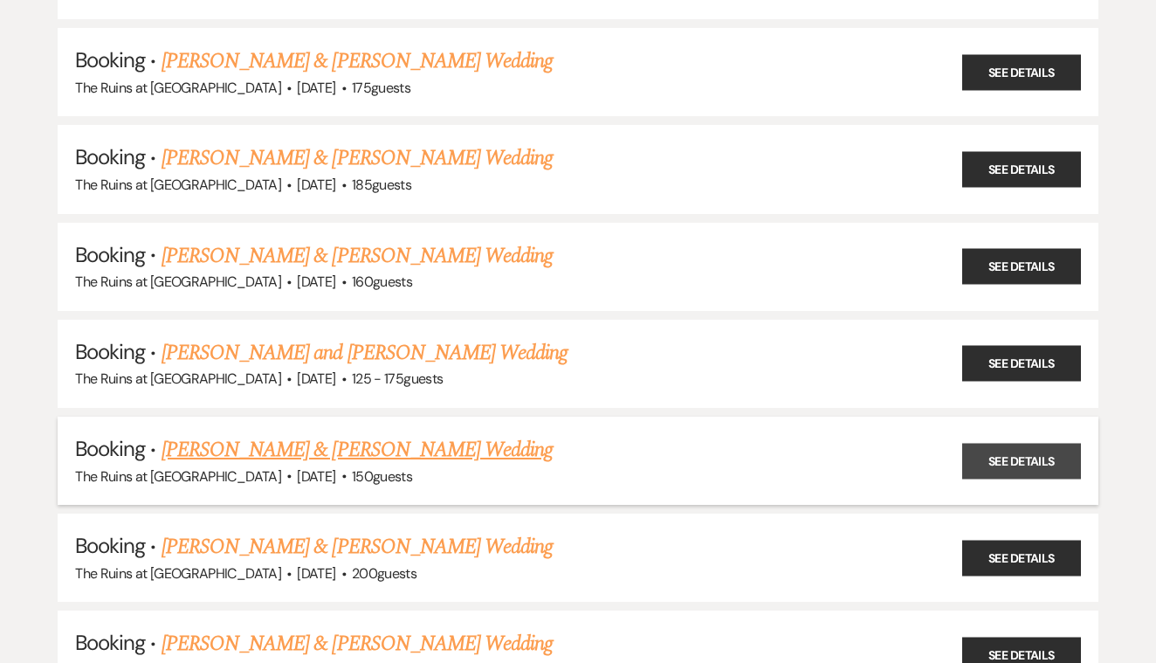
click at [998, 444] on link "See Details" at bounding box center [1021, 461] width 119 height 36
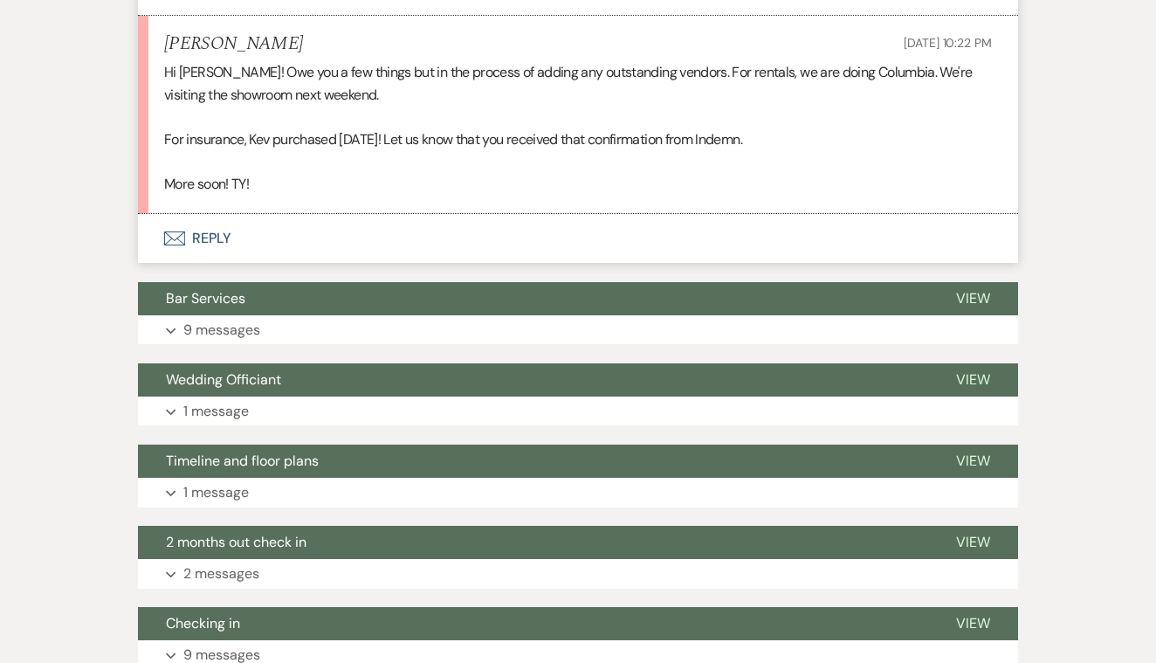
scroll to position [1005, 0]
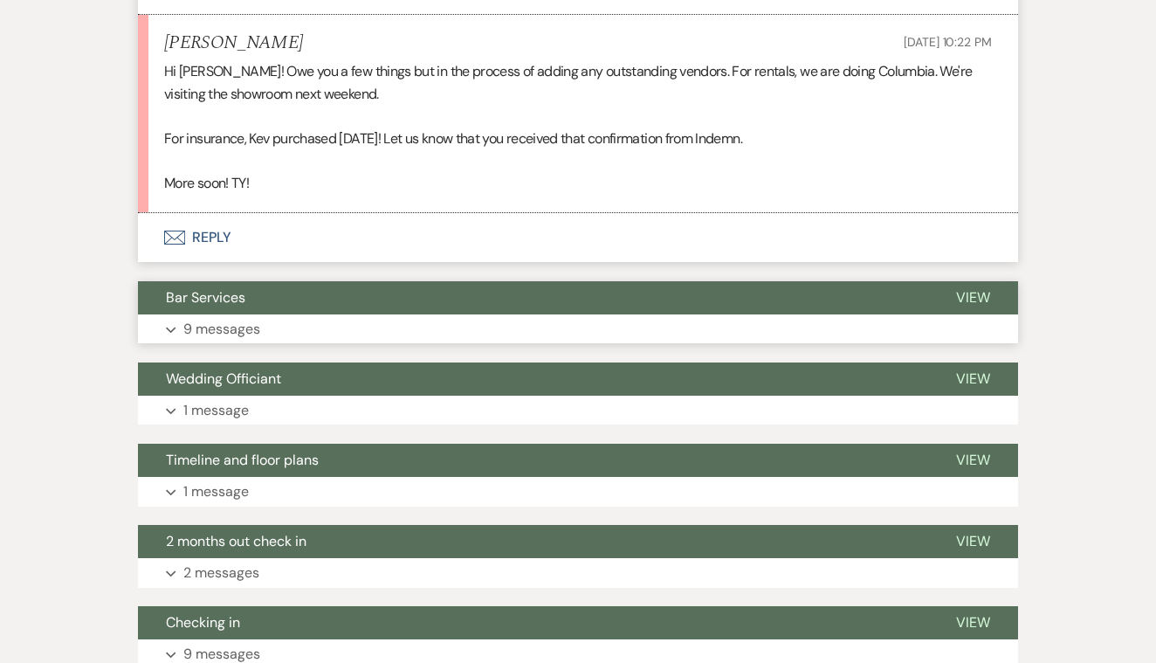
click at [983, 288] on span "View" at bounding box center [973, 297] width 34 height 18
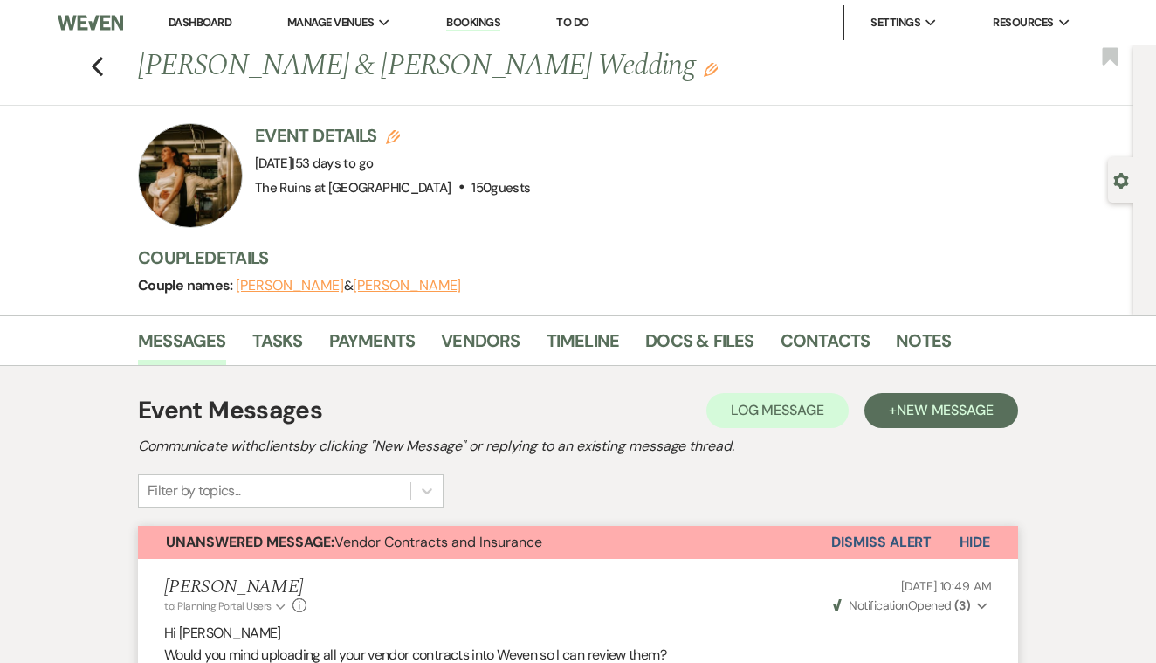
scroll to position [0, 0]
click at [488, 342] on link "Vendors" at bounding box center [480, 346] width 79 height 38
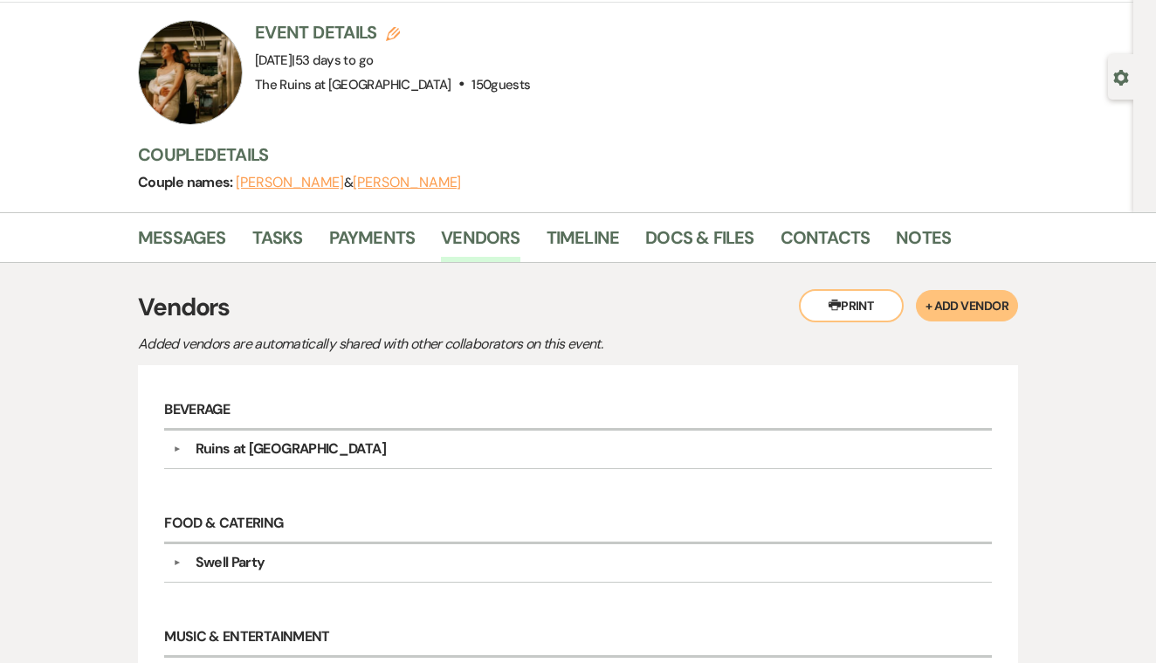
scroll to position [102, 0]
click at [716, 237] on link "Docs & Files" at bounding box center [699, 243] width 108 height 38
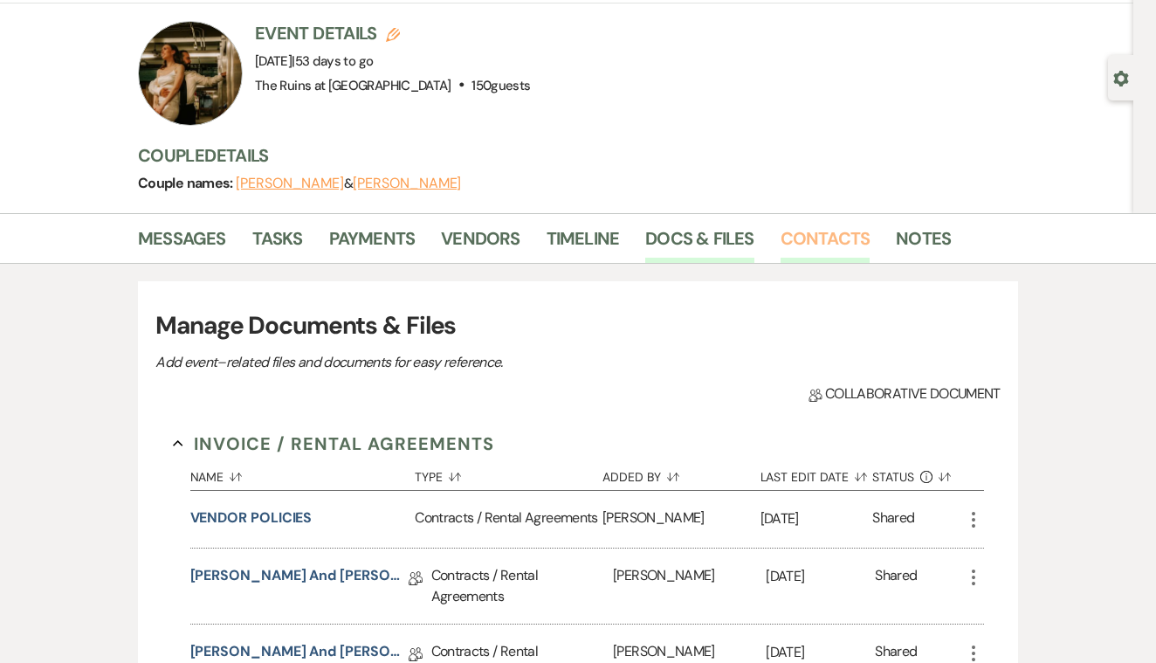
click at [810, 239] on link "Contacts" at bounding box center [826, 243] width 90 height 38
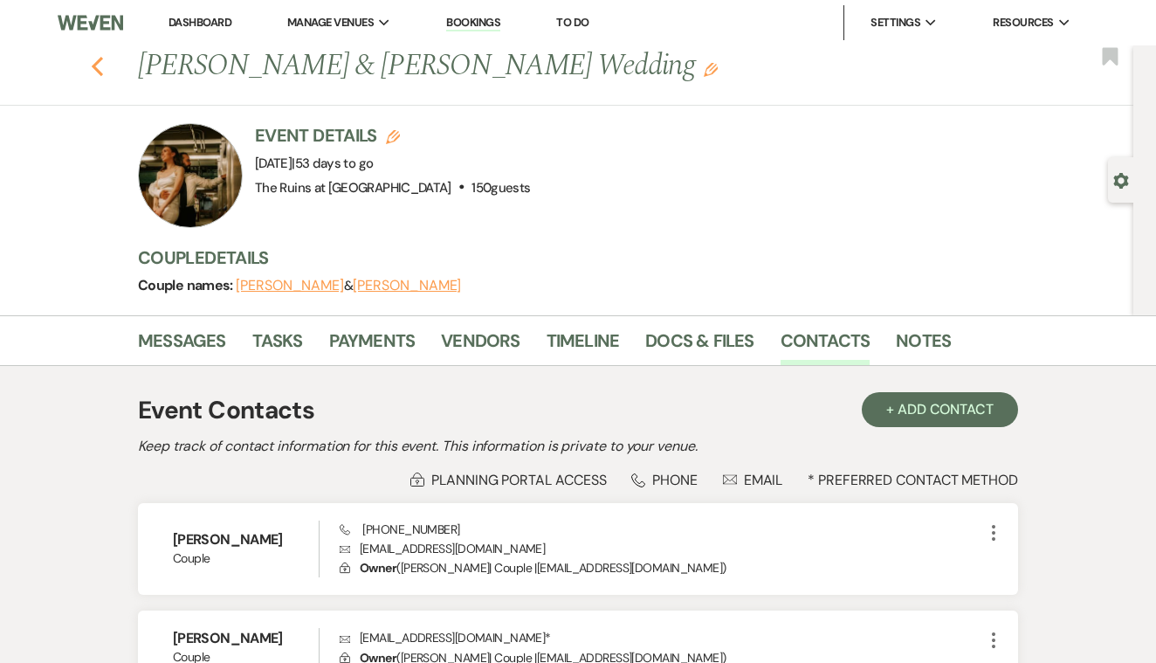
click at [100, 66] on icon "Previous" at bounding box center [97, 66] width 13 height 21
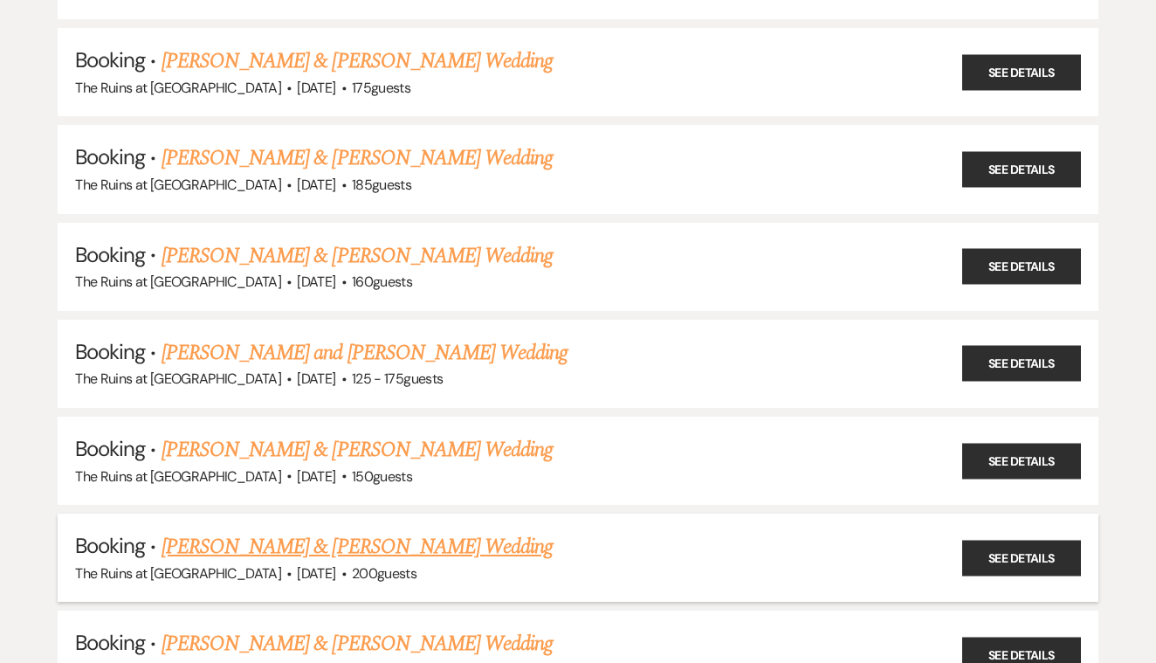
click at [455, 531] on link "[PERSON_NAME] & [PERSON_NAME] Wedding" at bounding box center [357, 546] width 391 height 31
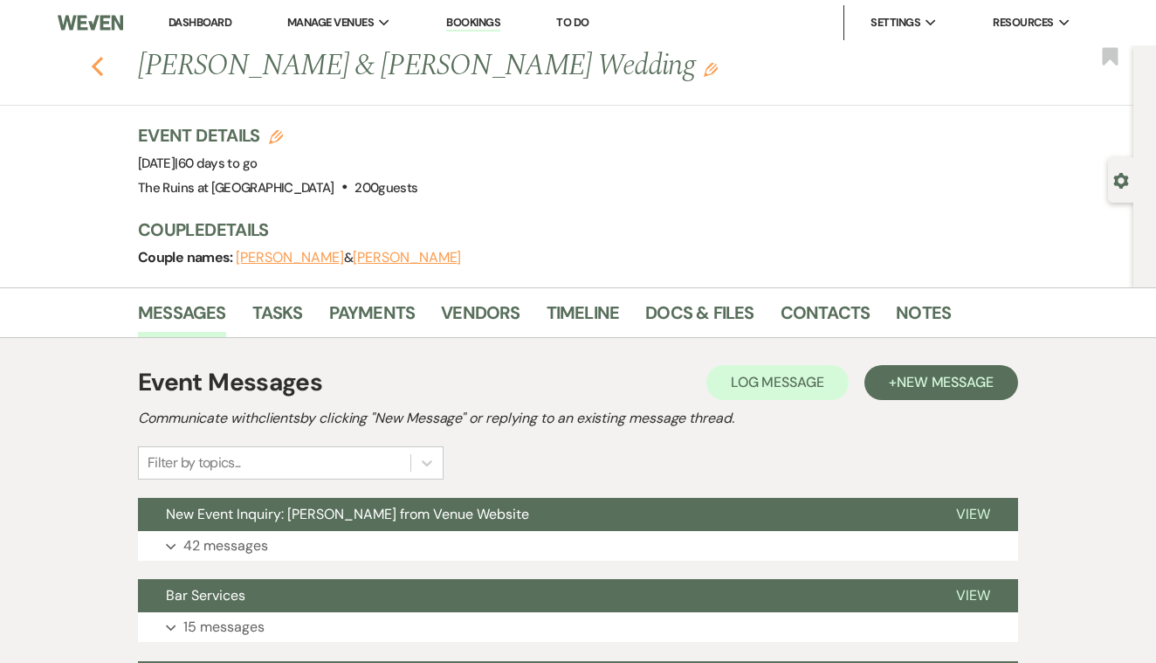
click at [99, 65] on icon "Previous" at bounding box center [97, 66] width 13 height 21
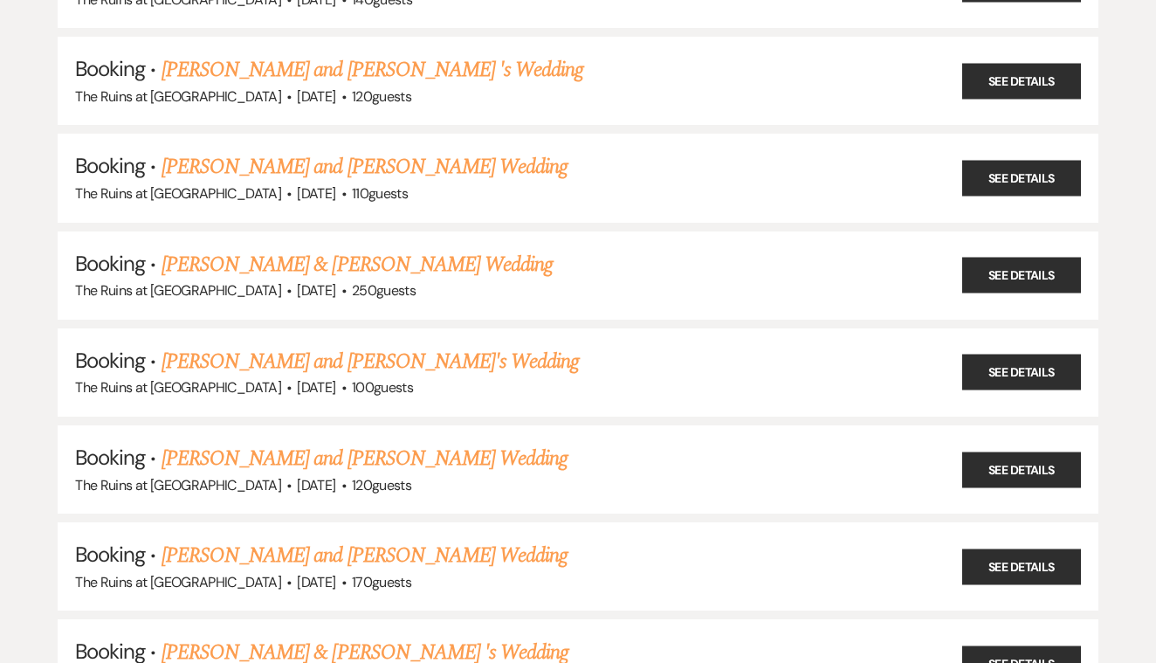
scroll to position [2627, 0]
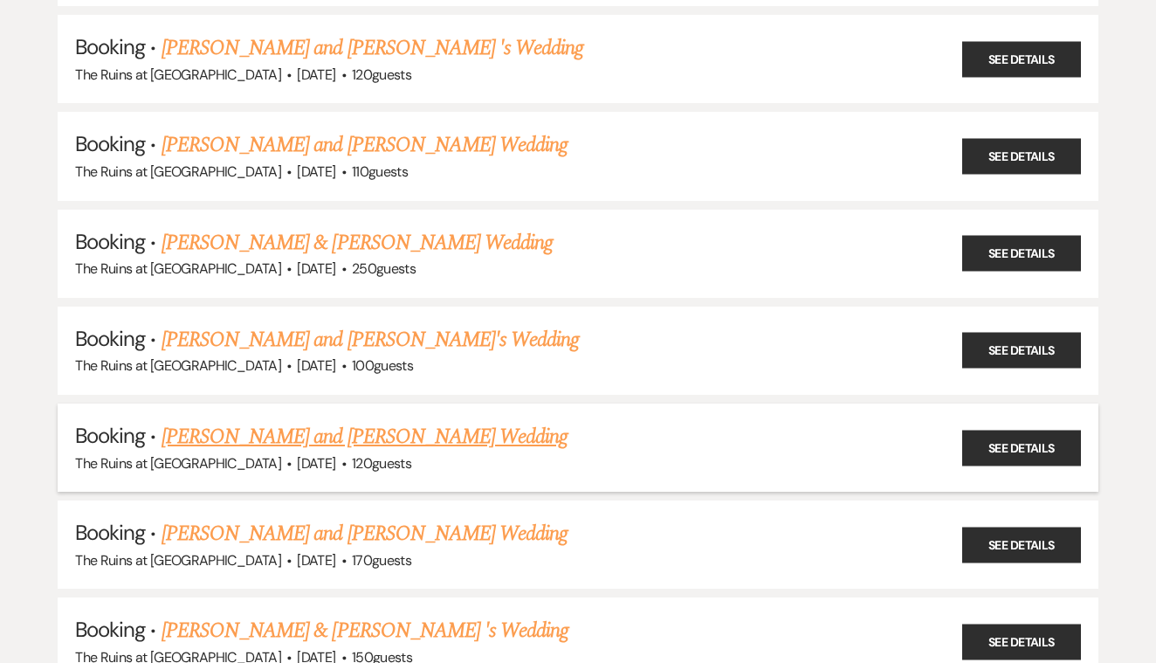
click at [516, 421] on link "[PERSON_NAME] and [PERSON_NAME] Wedding" at bounding box center [365, 436] width 407 height 31
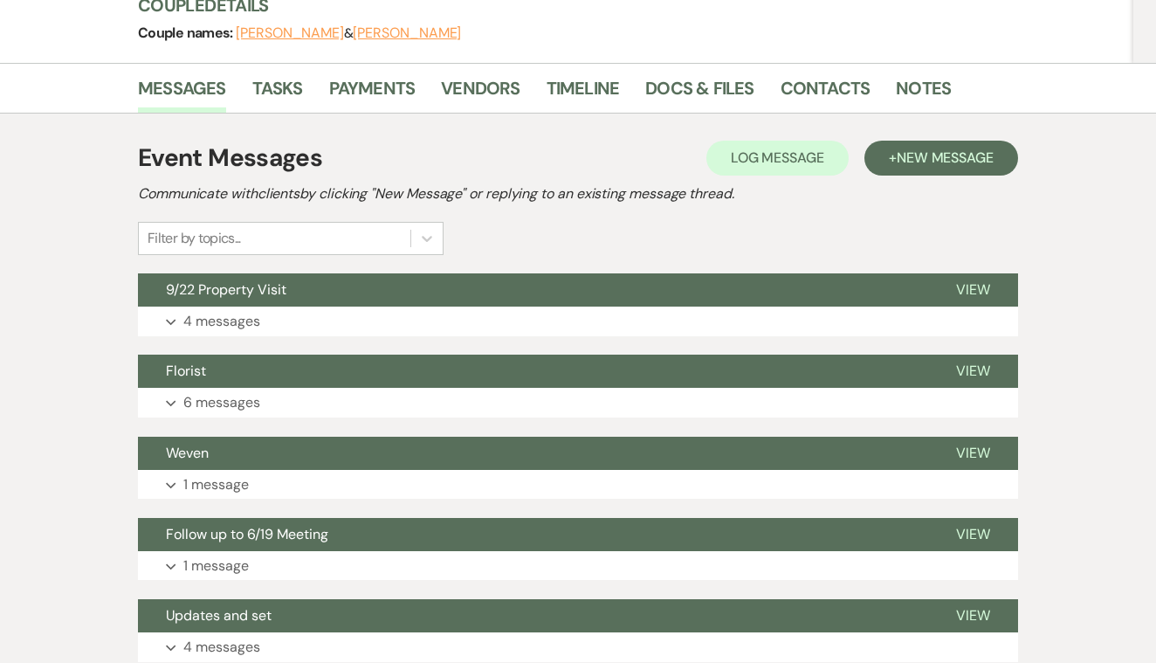
scroll to position [240, 0]
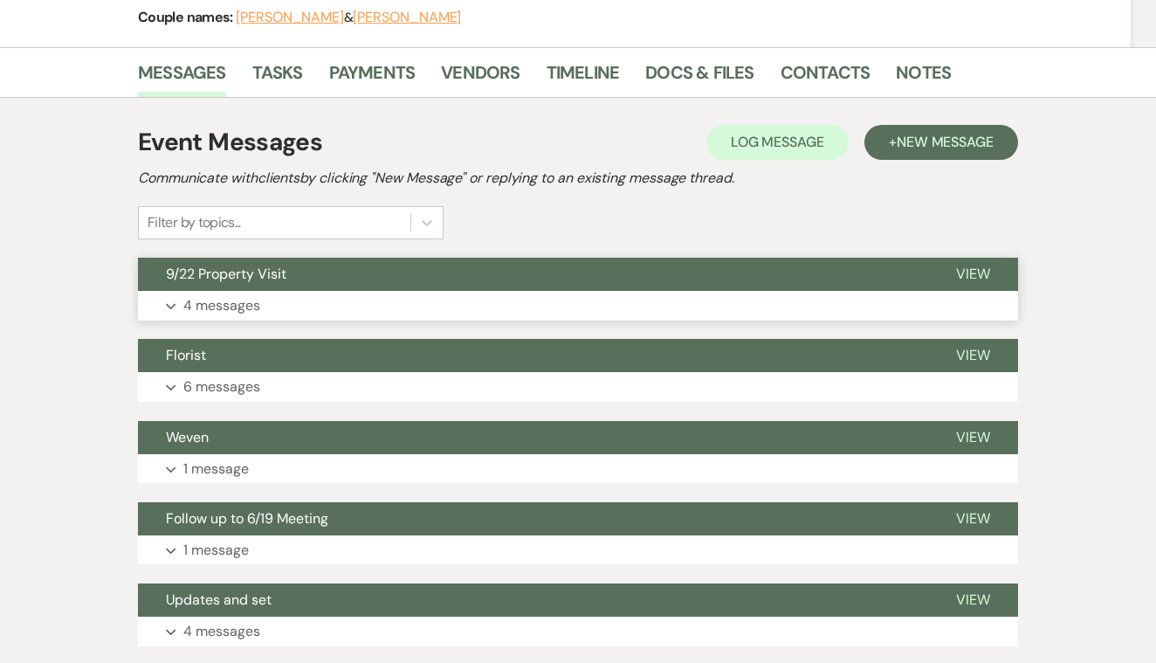
click at [967, 270] on span "View" at bounding box center [973, 274] width 34 height 18
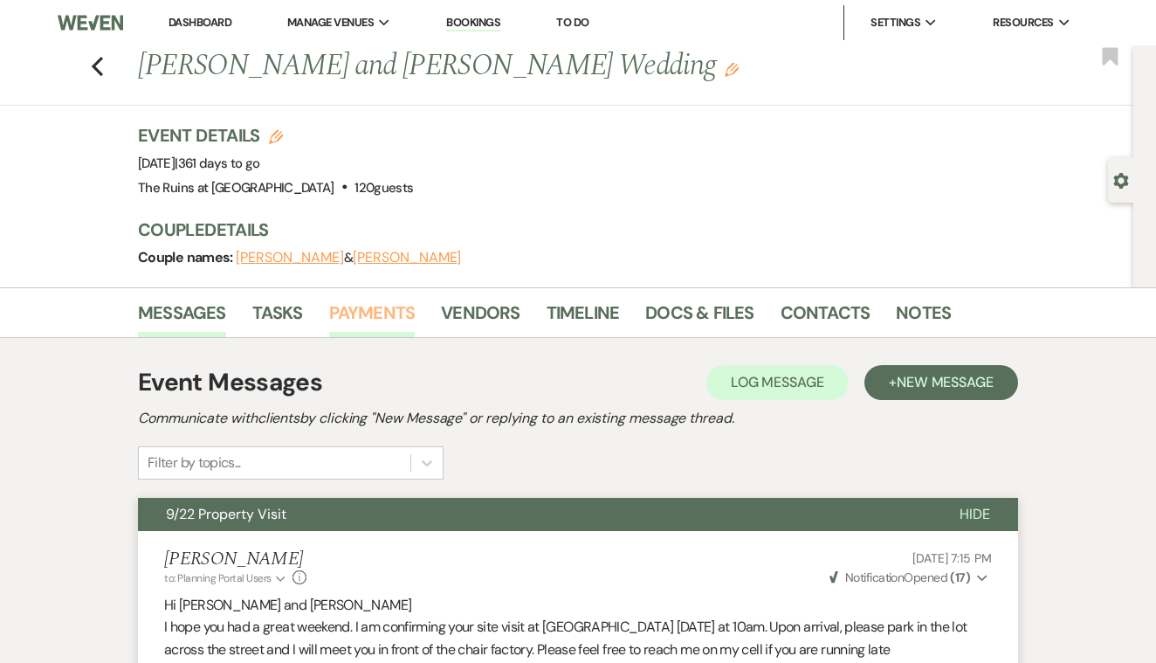
scroll to position [0, 0]
click at [97, 66] on icon "Previous" at bounding box center [97, 66] width 13 height 21
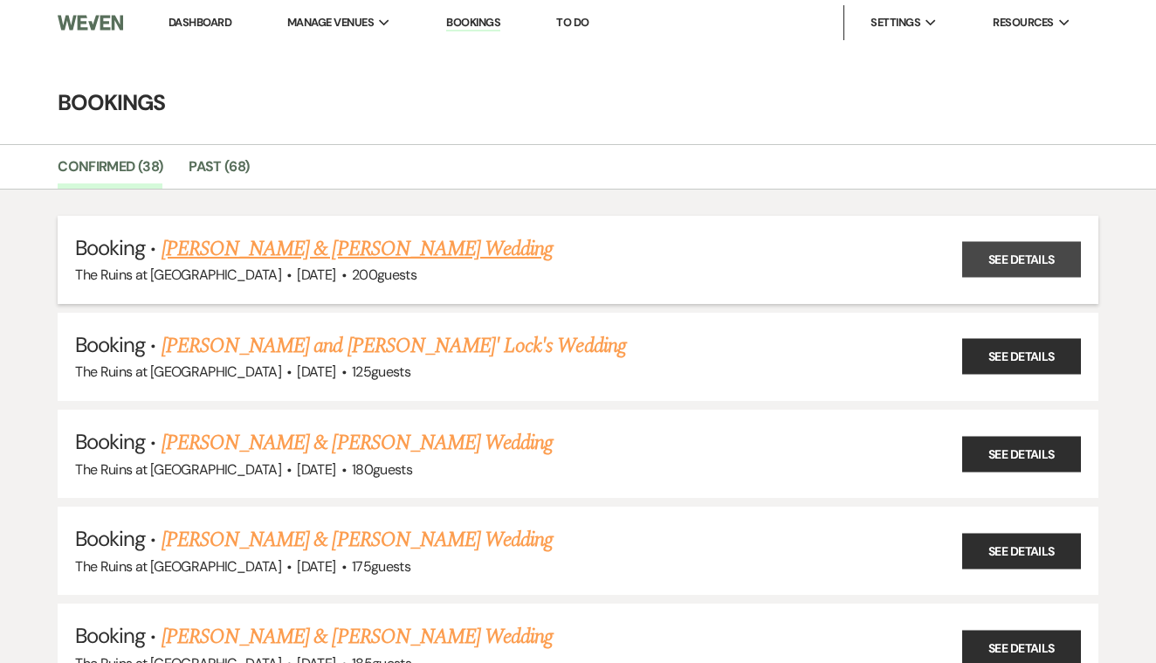
click at [1022, 262] on link "See Details" at bounding box center [1021, 260] width 119 height 36
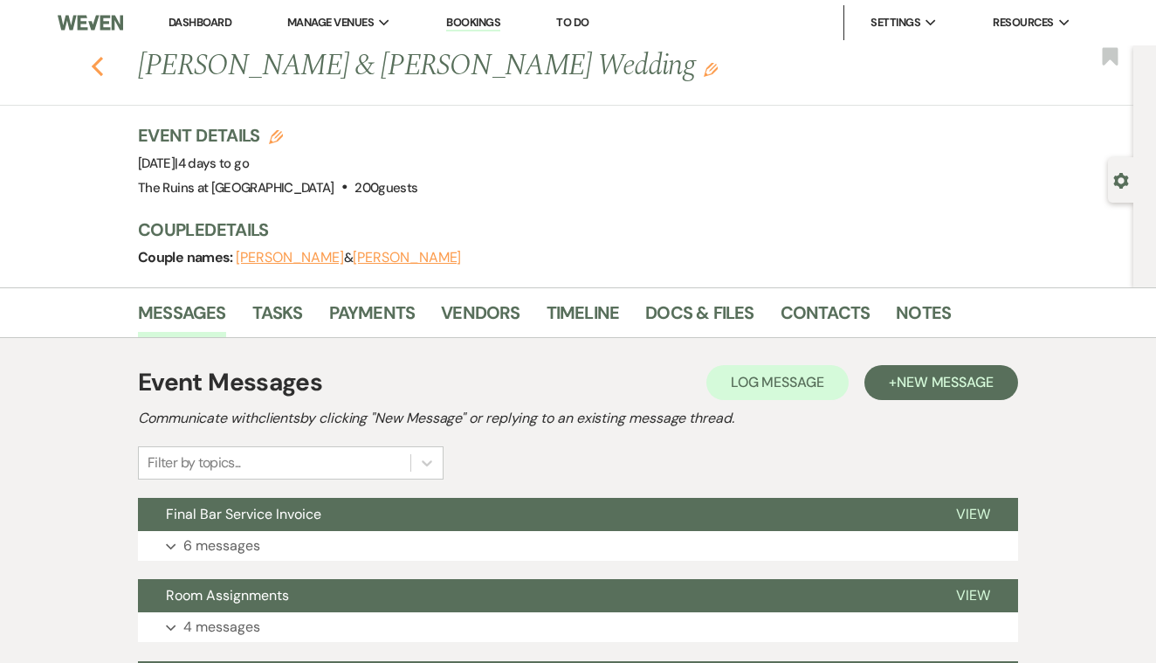
click at [95, 67] on use "button" at bounding box center [97, 66] width 11 height 19
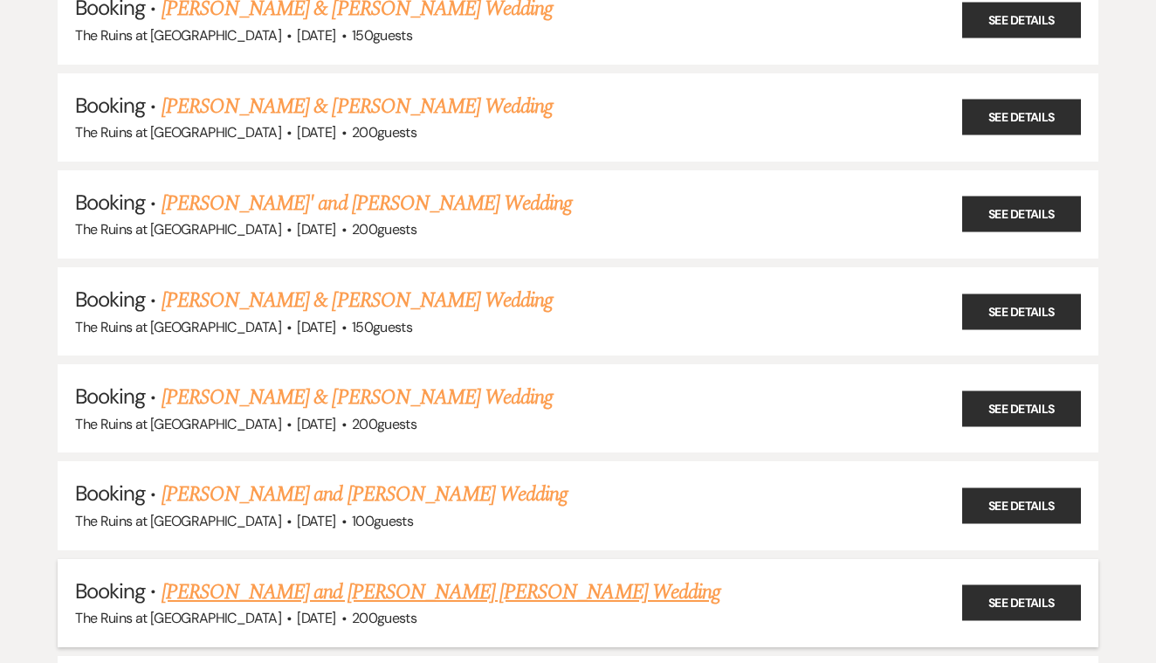
scroll to position [1693, 0]
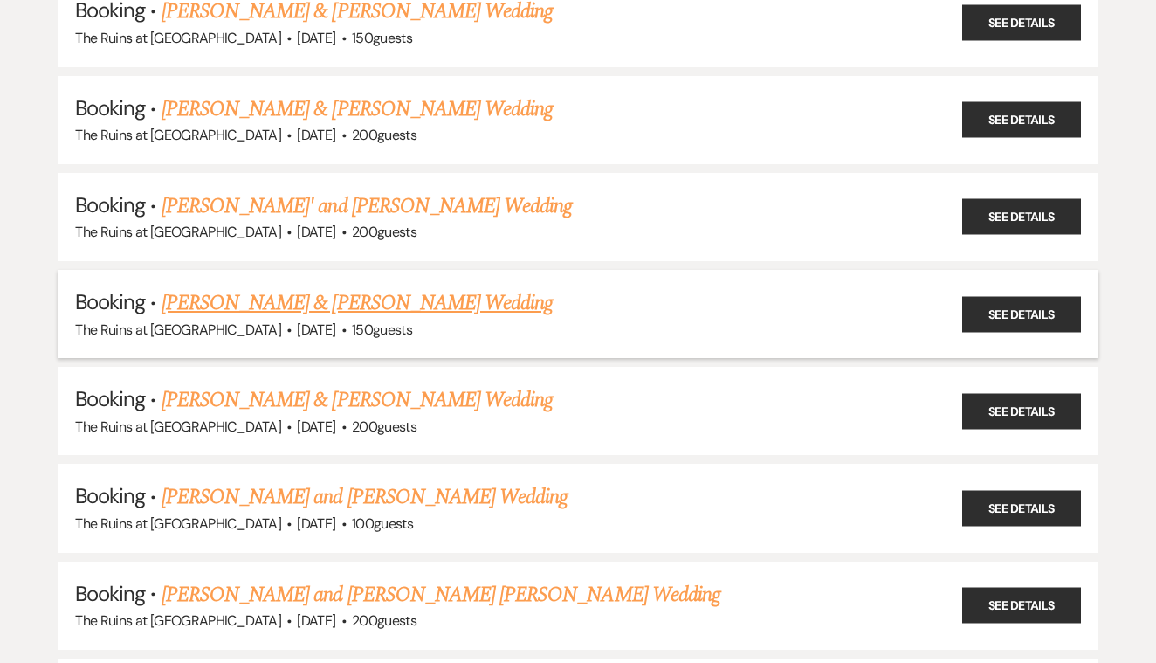
click at [460, 287] on link "[PERSON_NAME] & [PERSON_NAME] Wedding" at bounding box center [357, 302] width 391 height 31
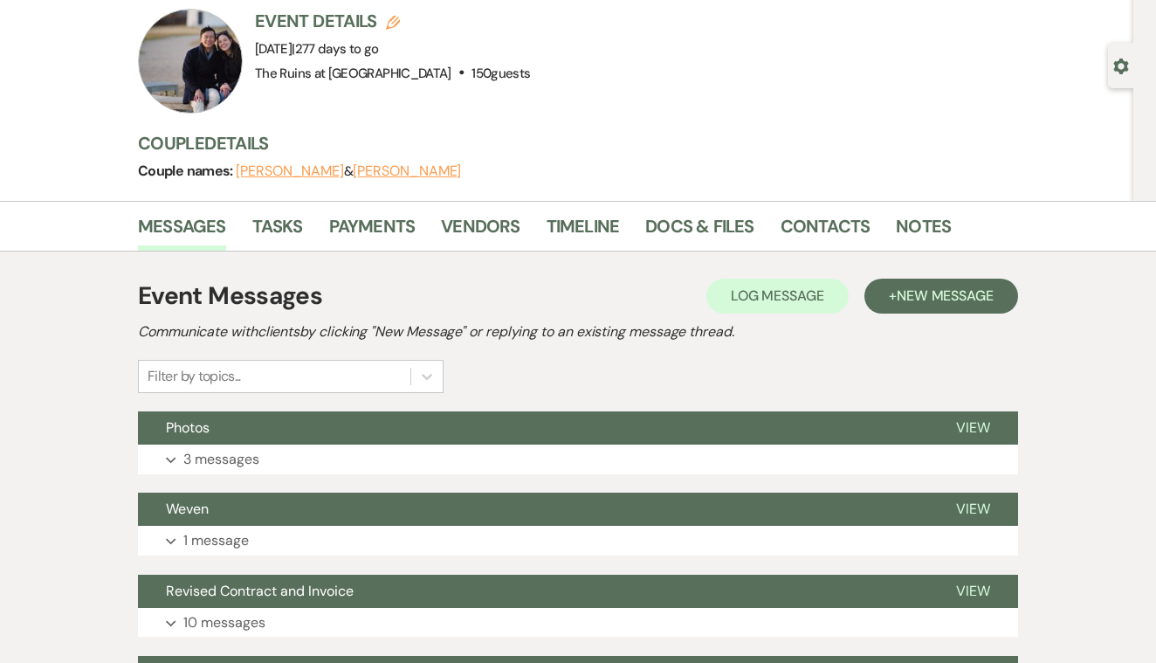
scroll to position [116, 0]
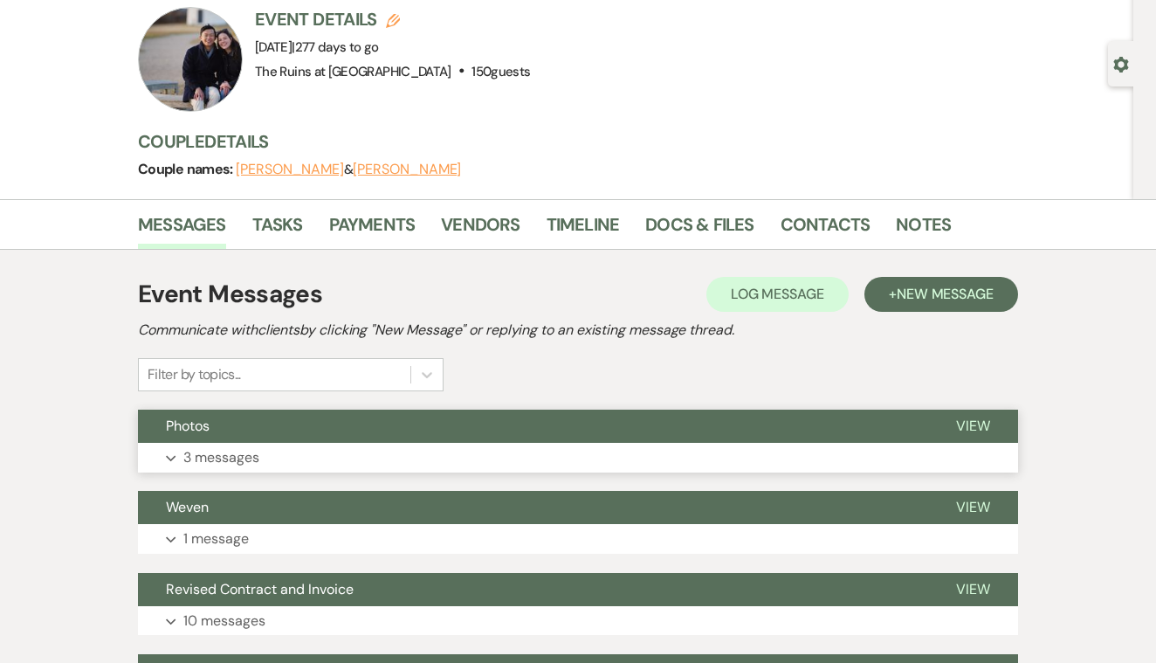
click at [976, 423] on span "View" at bounding box center [973, 425] width 34 height 18
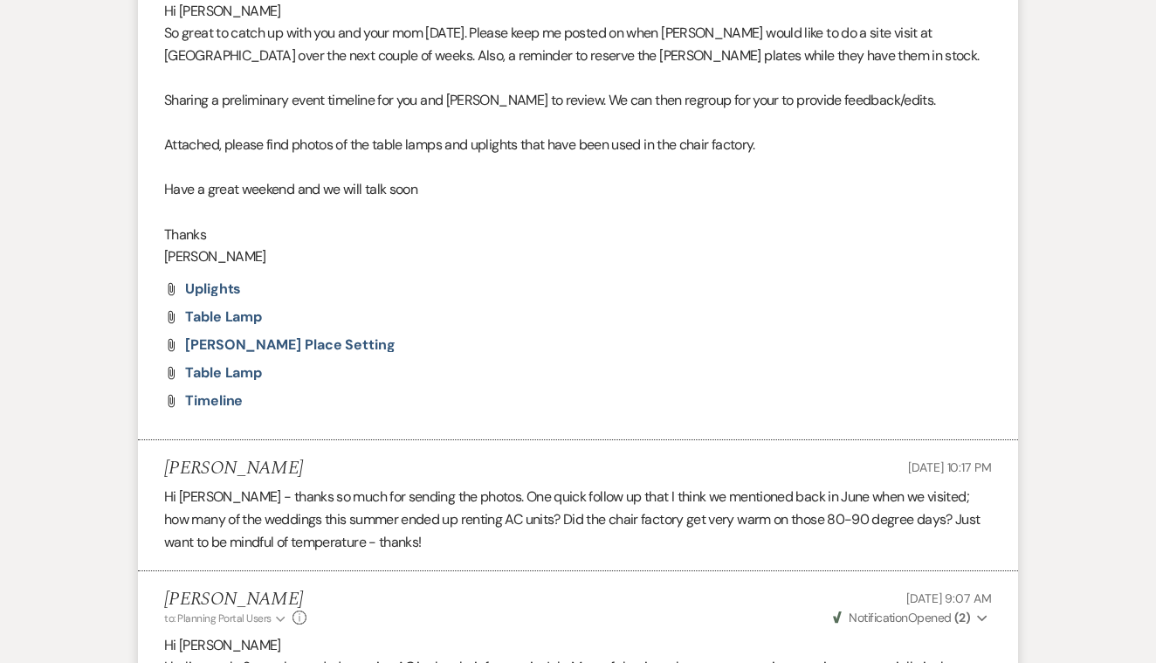
scroll to position [580, 0]
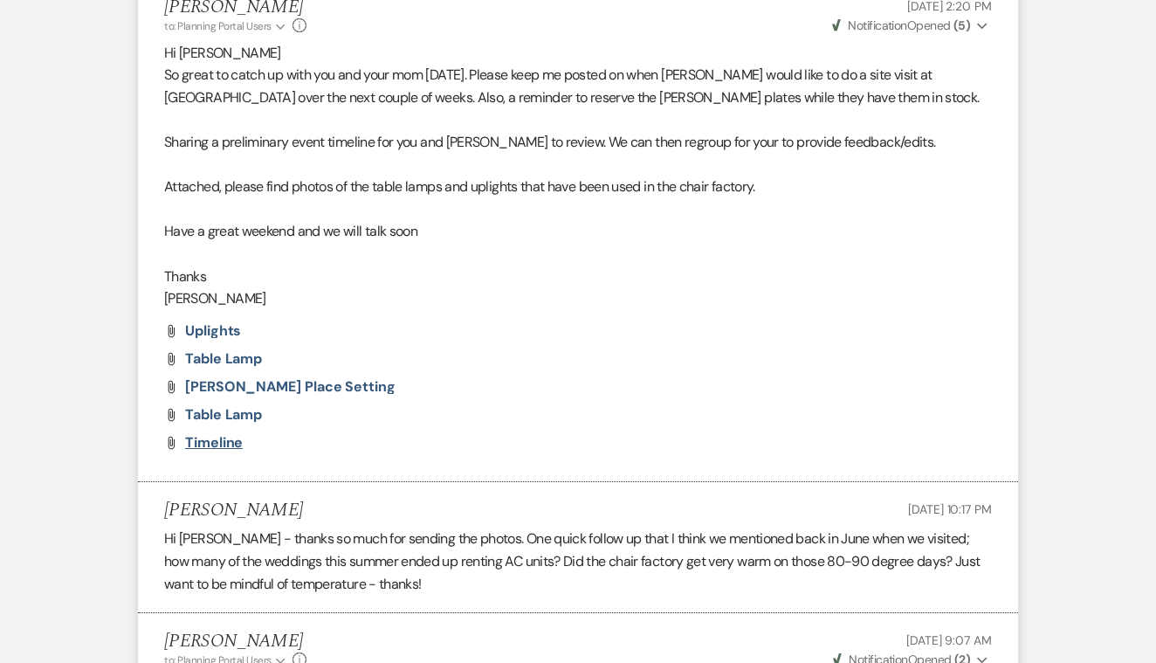
click at [223, 437] on span "timeline" at bounding box center [214, 442] width 58 height 18
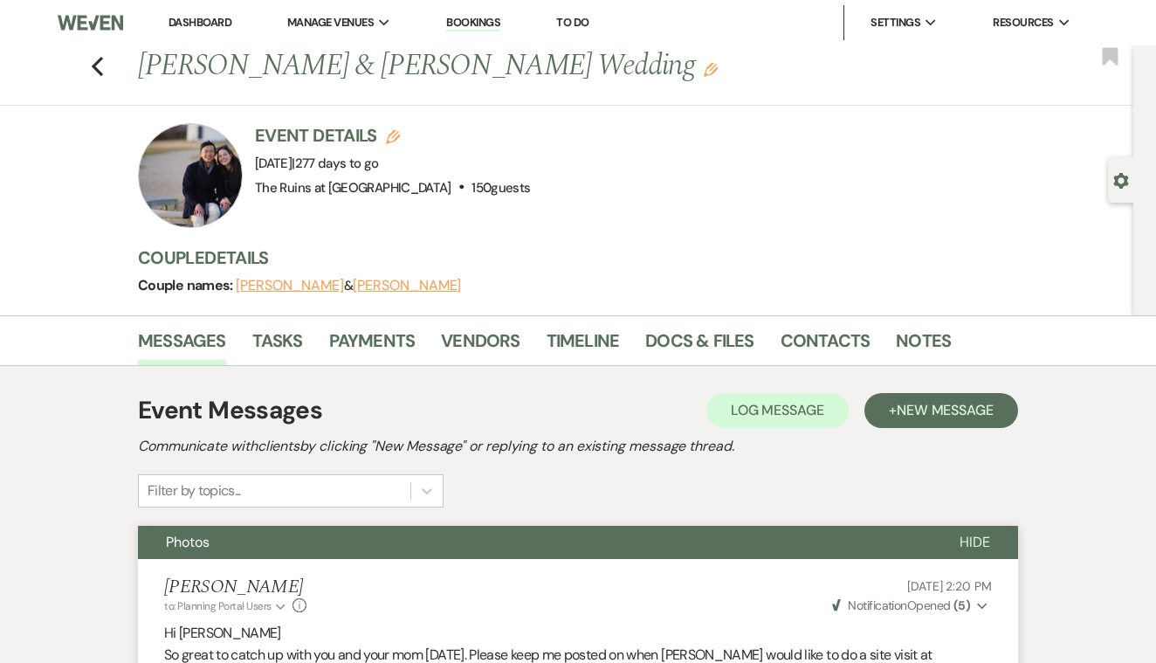
scroll to position [0, 0]
click at [94, 66] on use "button" at bounding box center [97, 66] width 11 height 19
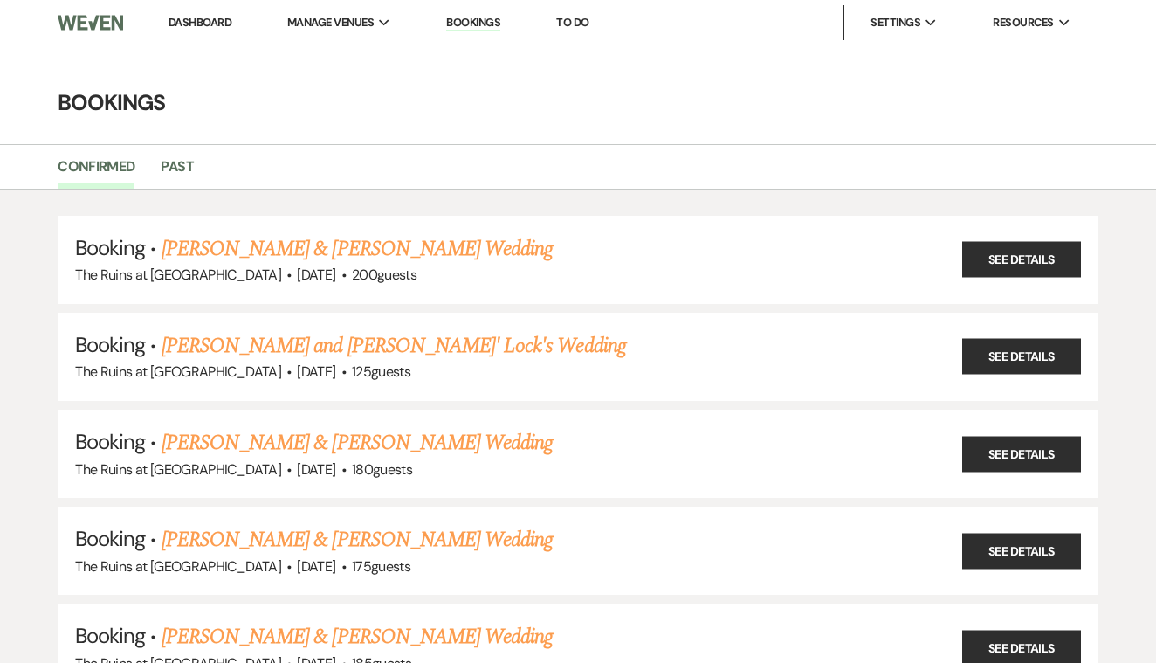
scroll to position [1693, 0]
